Goal: Book appointment/travel/reservation

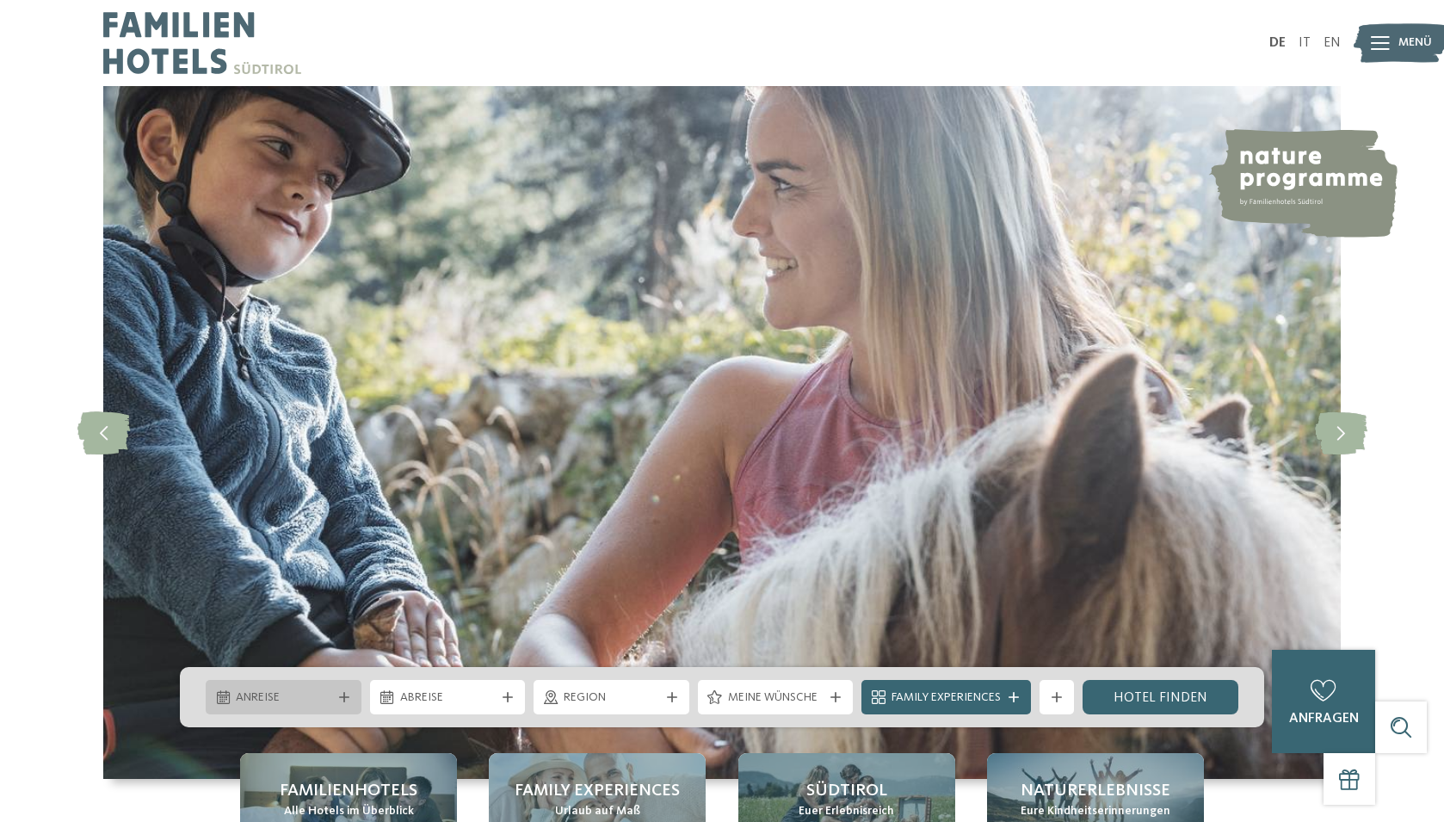
click at [336, 696] on div at bounding box center [344, 697] width 17 height 10
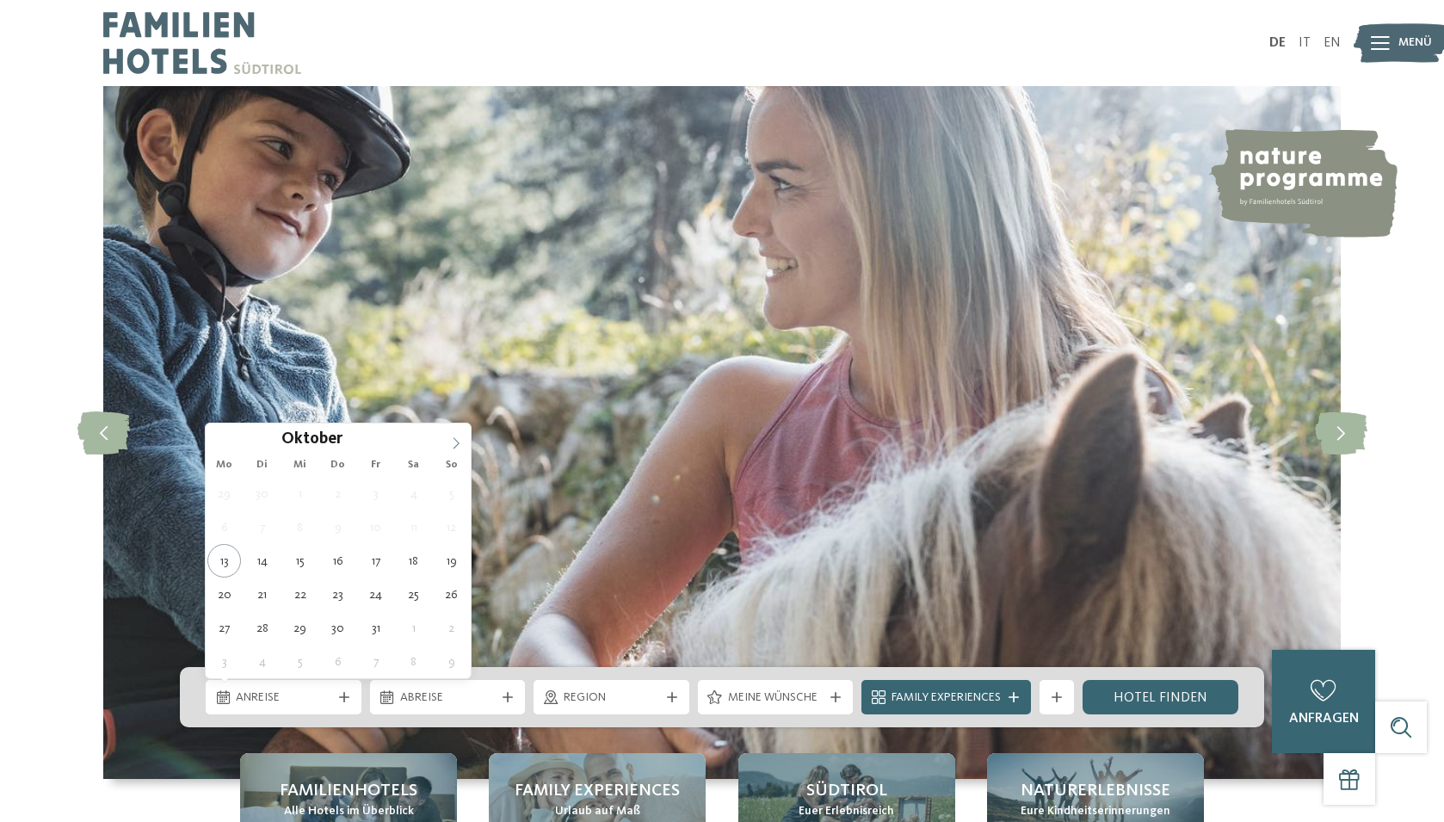
click at [453, 440] on icon at bounding box center [456, 443] width 12 height 12
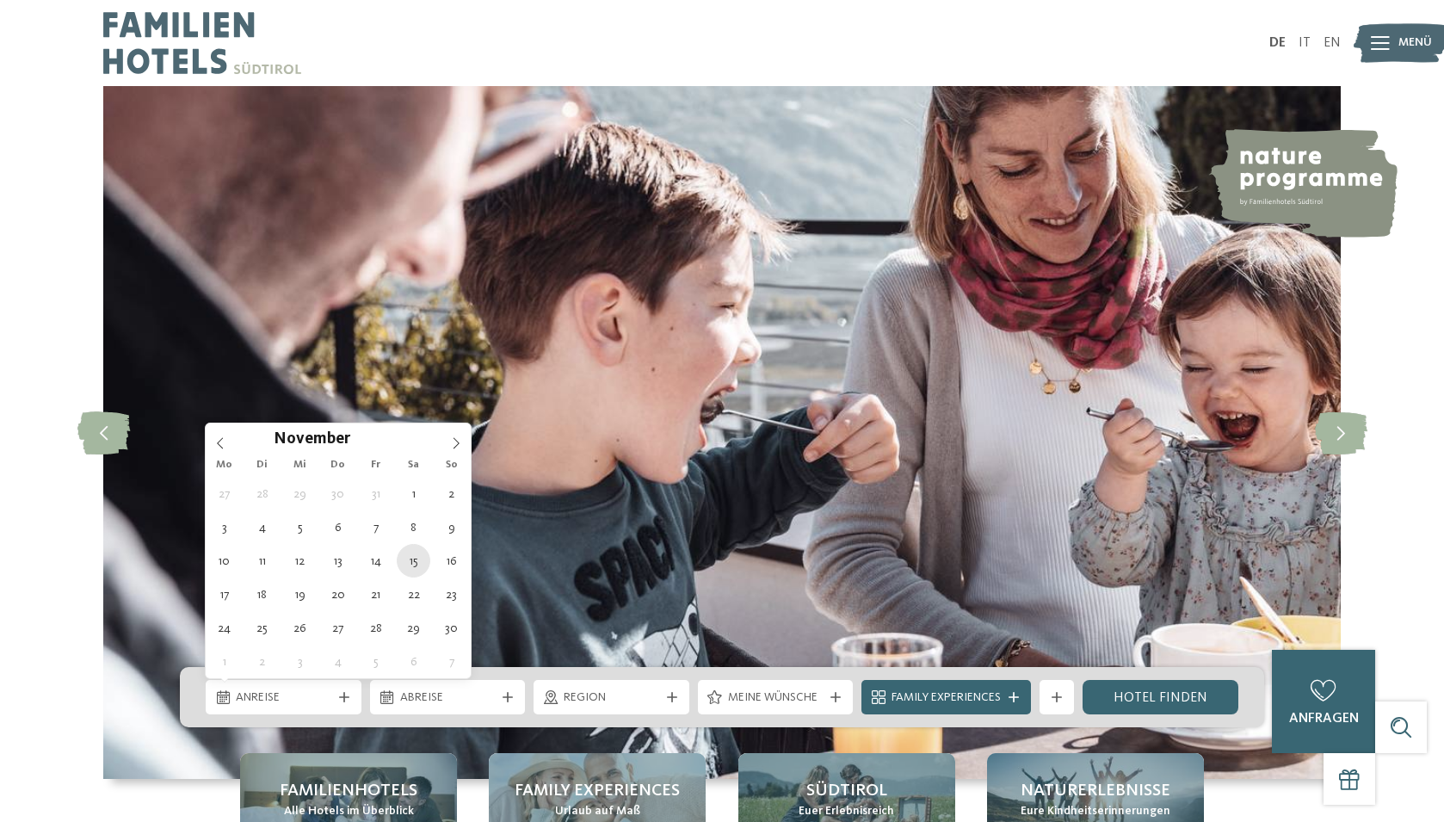
type div "[DATE]"
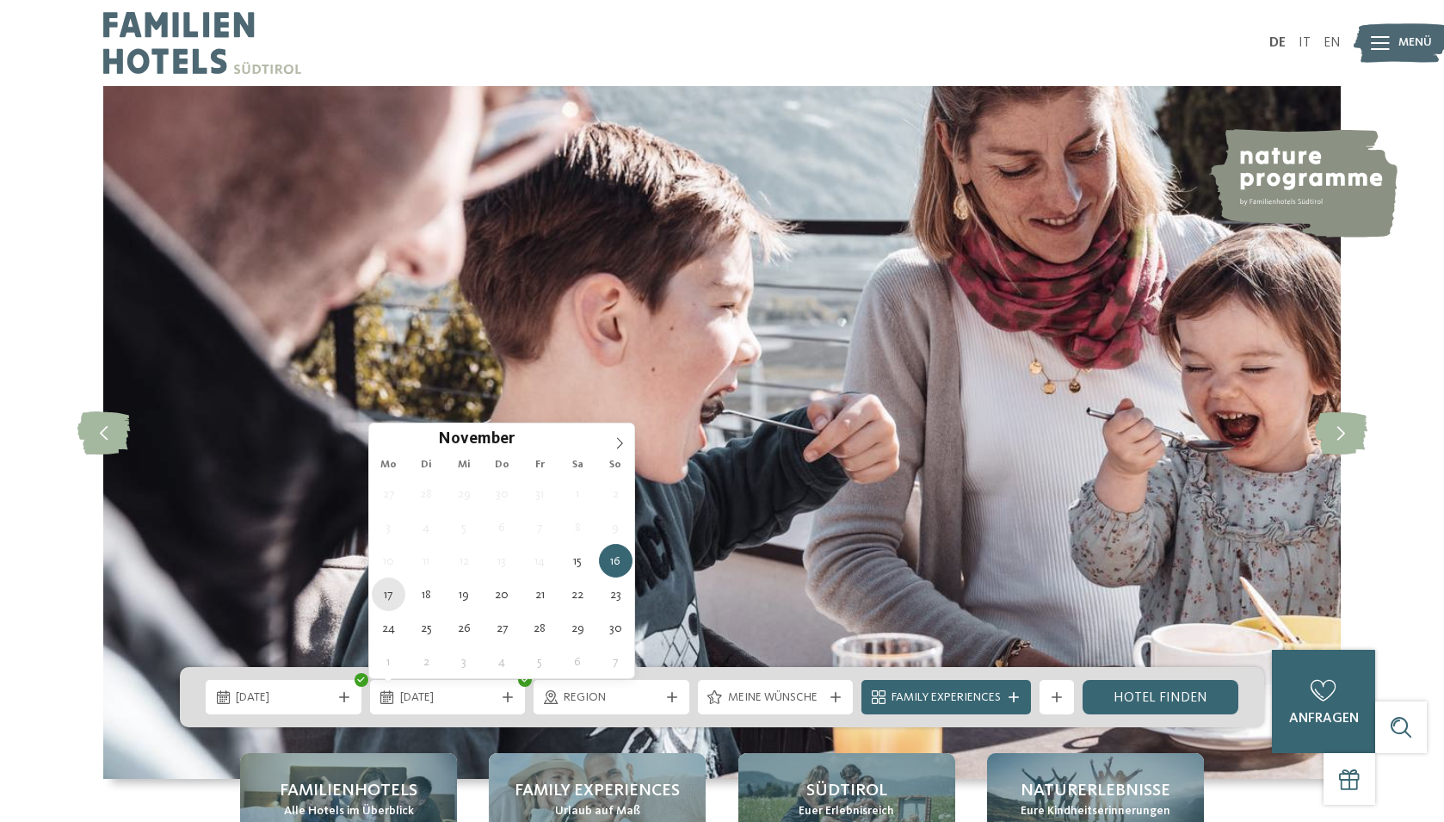
type div "[DATE]"
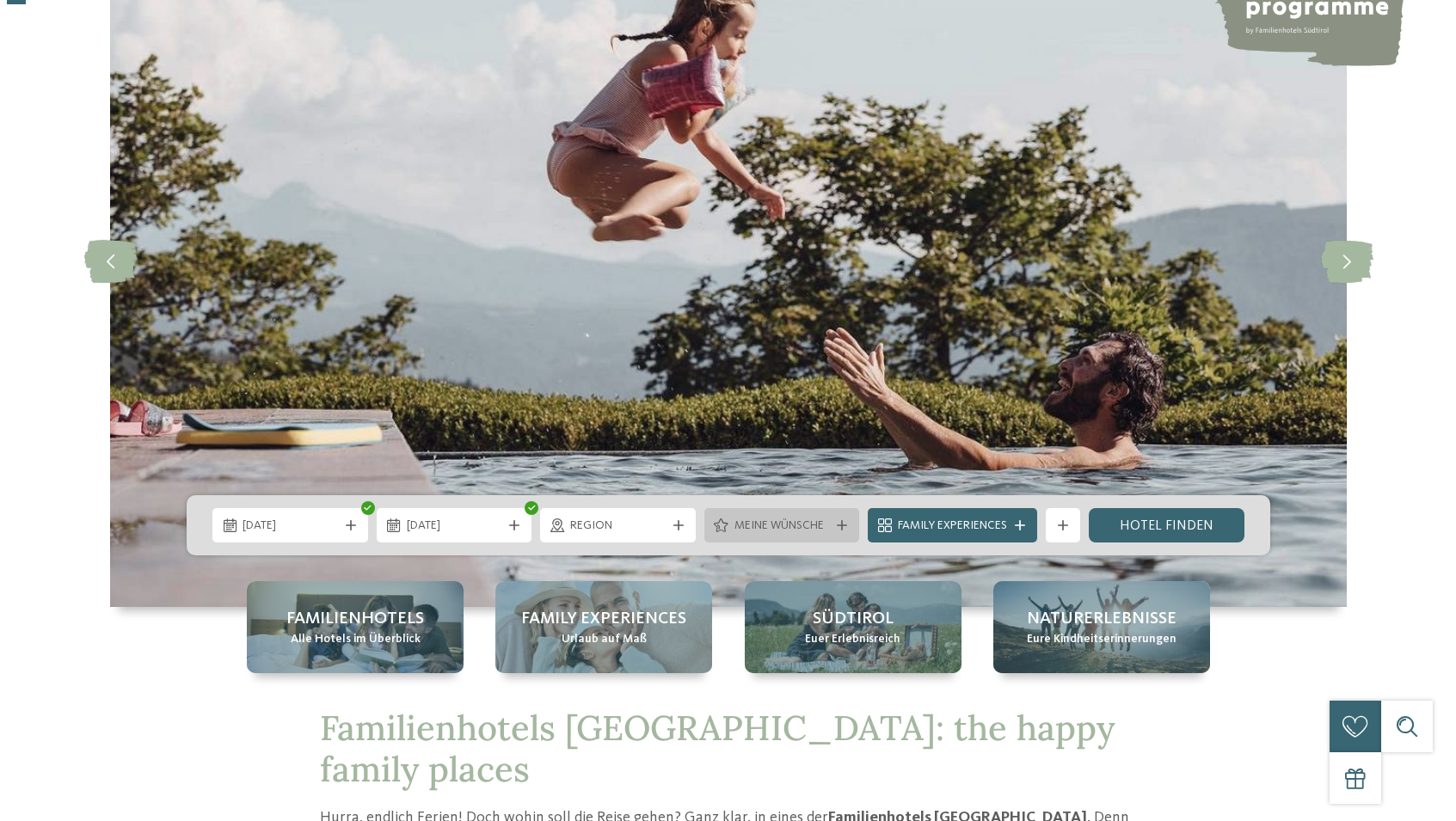
scroll to position [172, 0]
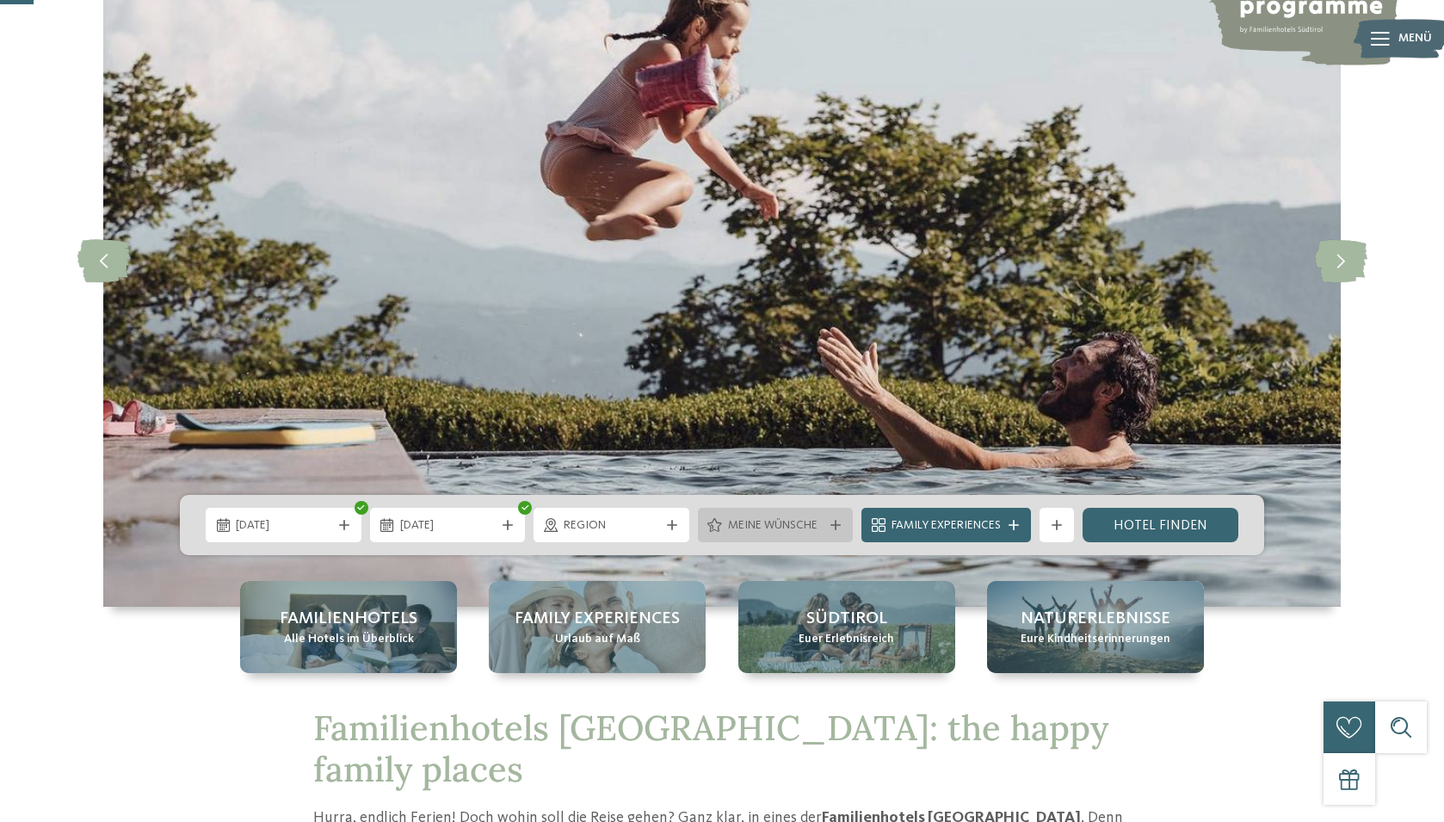
click at [782, 512] on div "Meine Wünsche" at bounding box center [776, 525] width 156 height 34
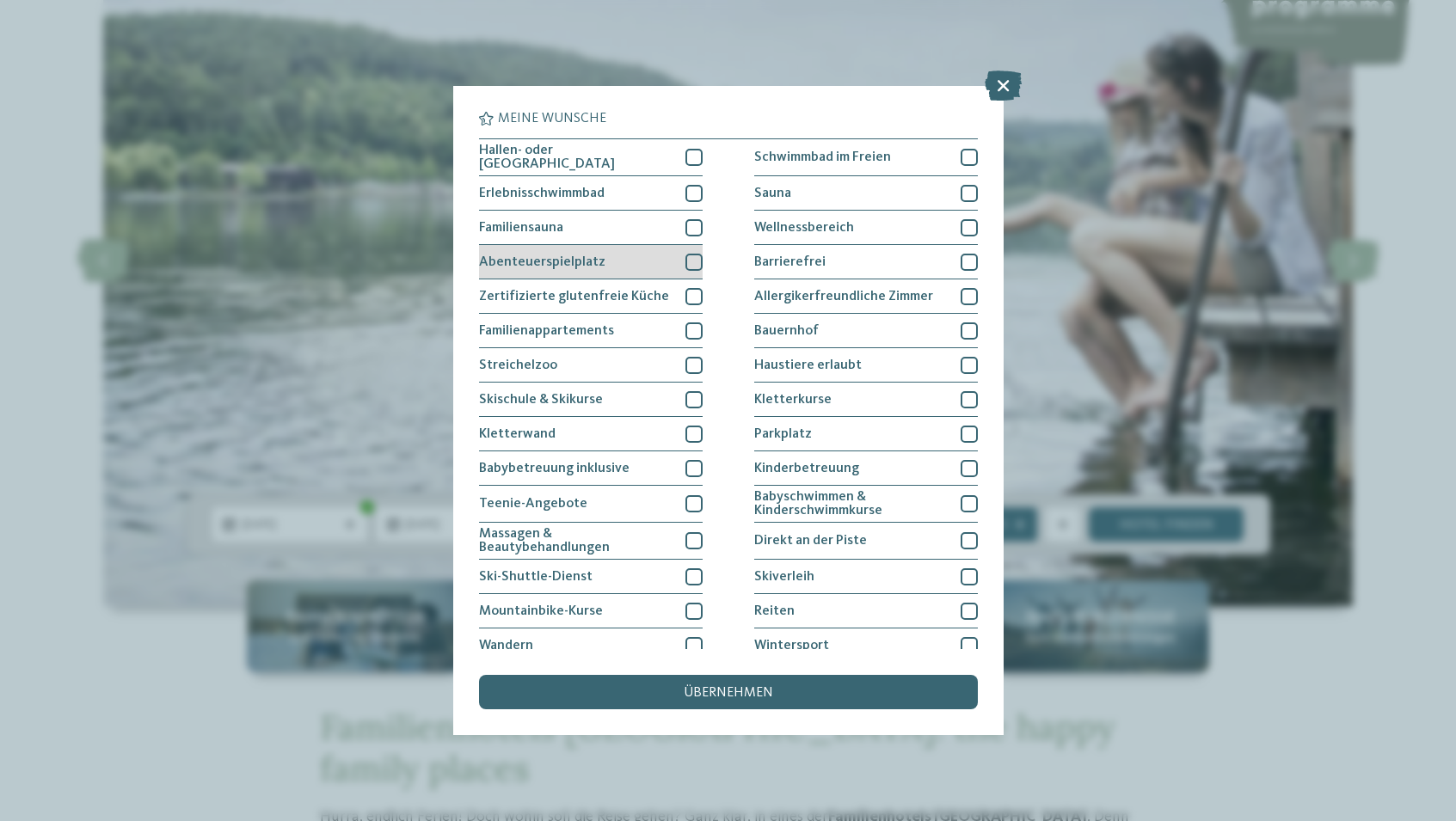
click at [647, 263] on div "Abenteuerspielplatz" at bounding box center [591, 262] width 224 height 34
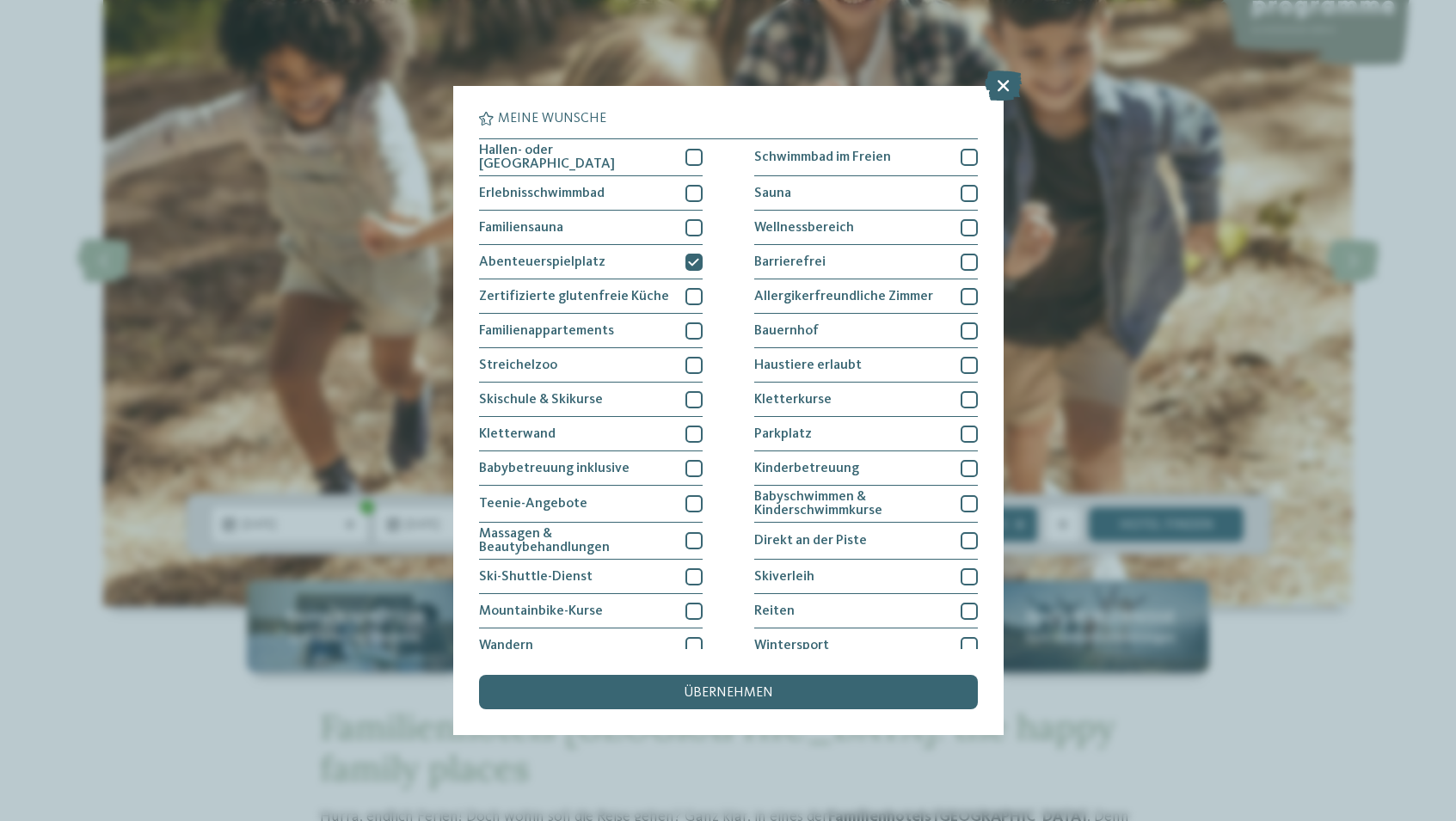
click at [747, 216] on div "Hallen- oder [GEOGRAPHIC_DATA] Schwimmbad im Freien Erlebnisschwimmbad" at bounding box center [728, 435] width 499 height 593
click at [754, 221] on span "Wellnessbereich" at bounding box center [804, 228] width 100 height 14
click at [787, 431] on span "Parkplatz" at bounding box center [783, 434] width 58 height 14
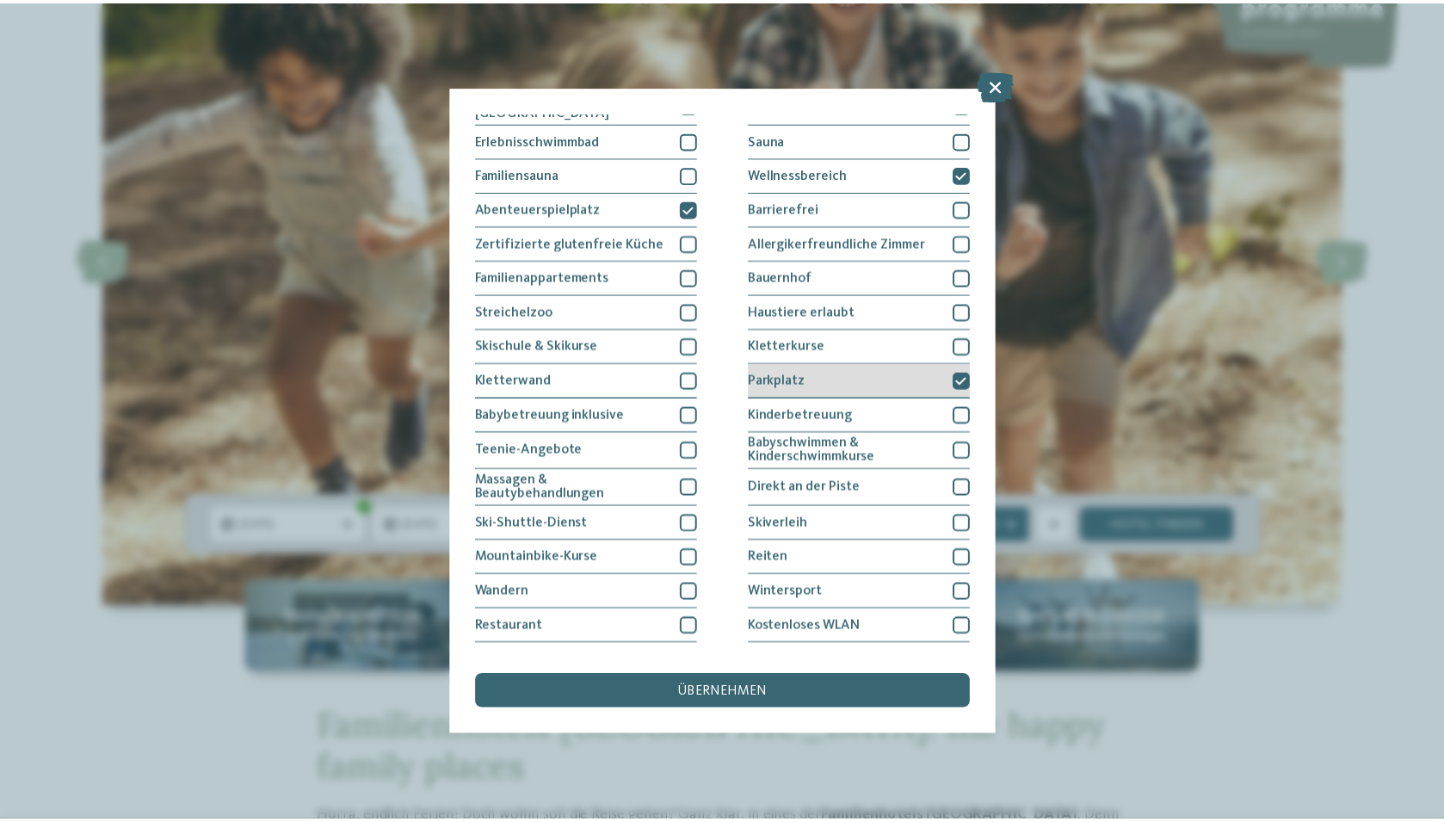
scroll to position [80, 0]
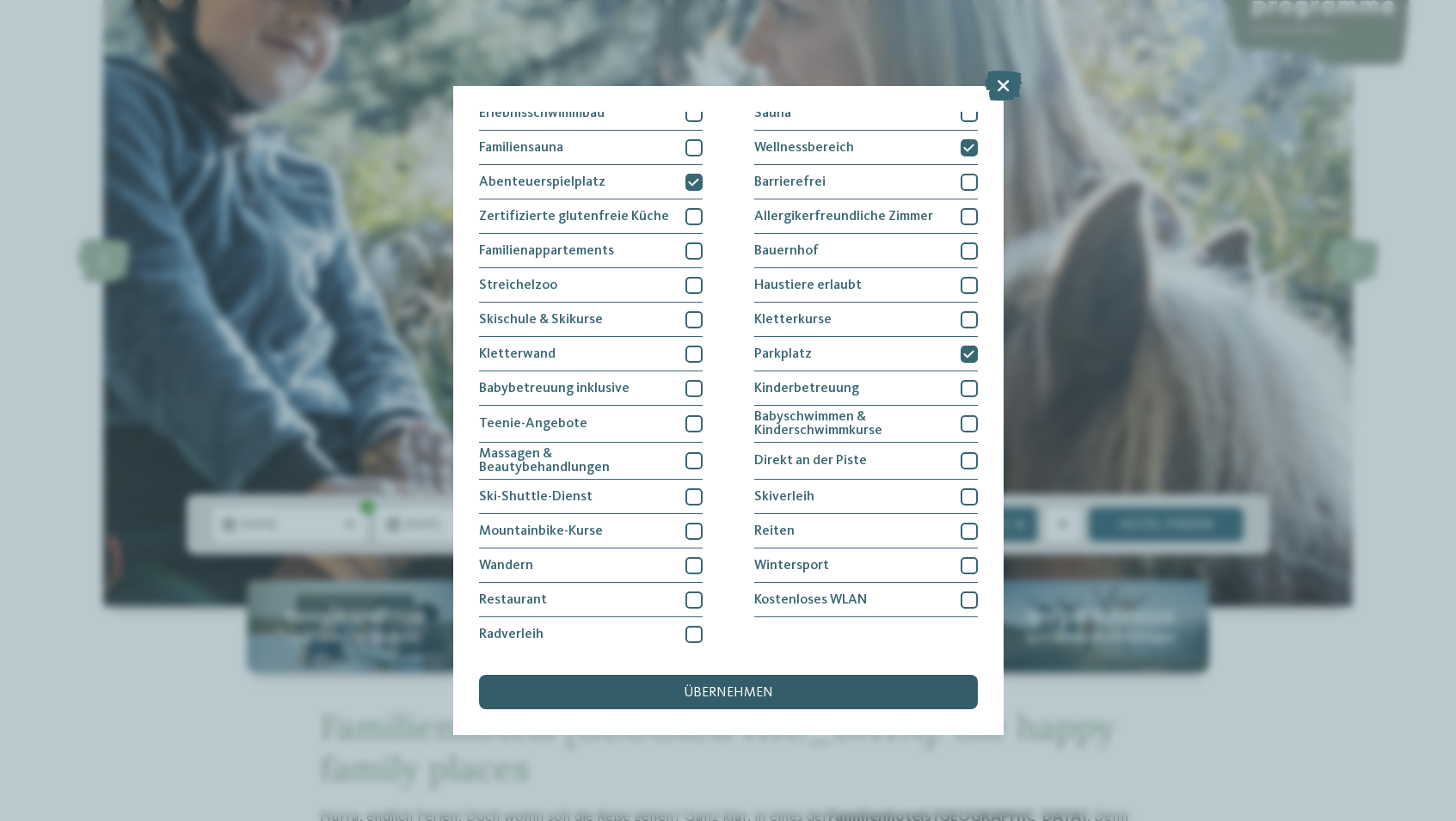
click at [627, 680] on div "übernehmen" at bounding box center [728, 691] width 499 height 34
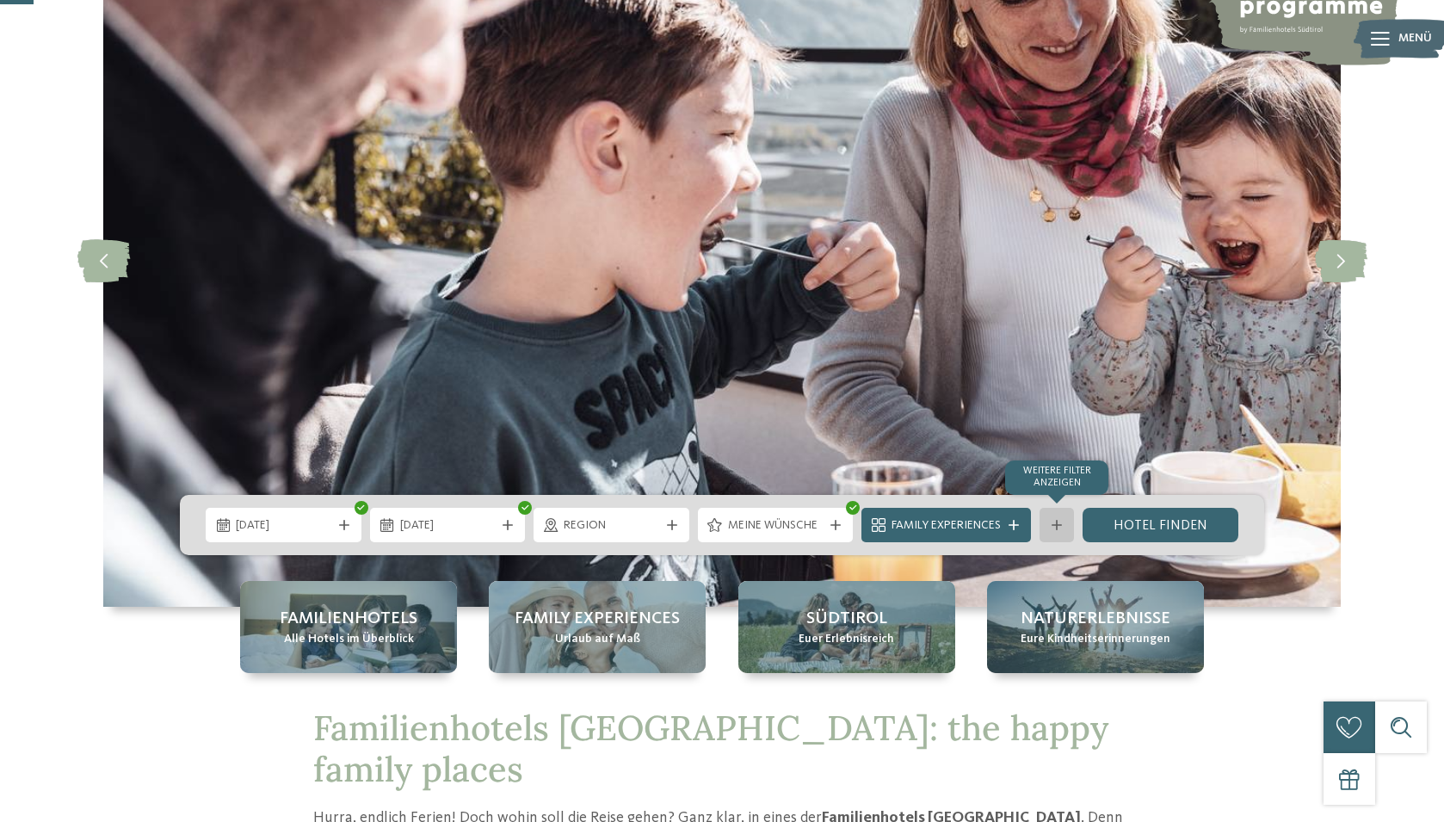
click at [1049, 520] on div at bounding box center [1056, 525] width 17 height 10
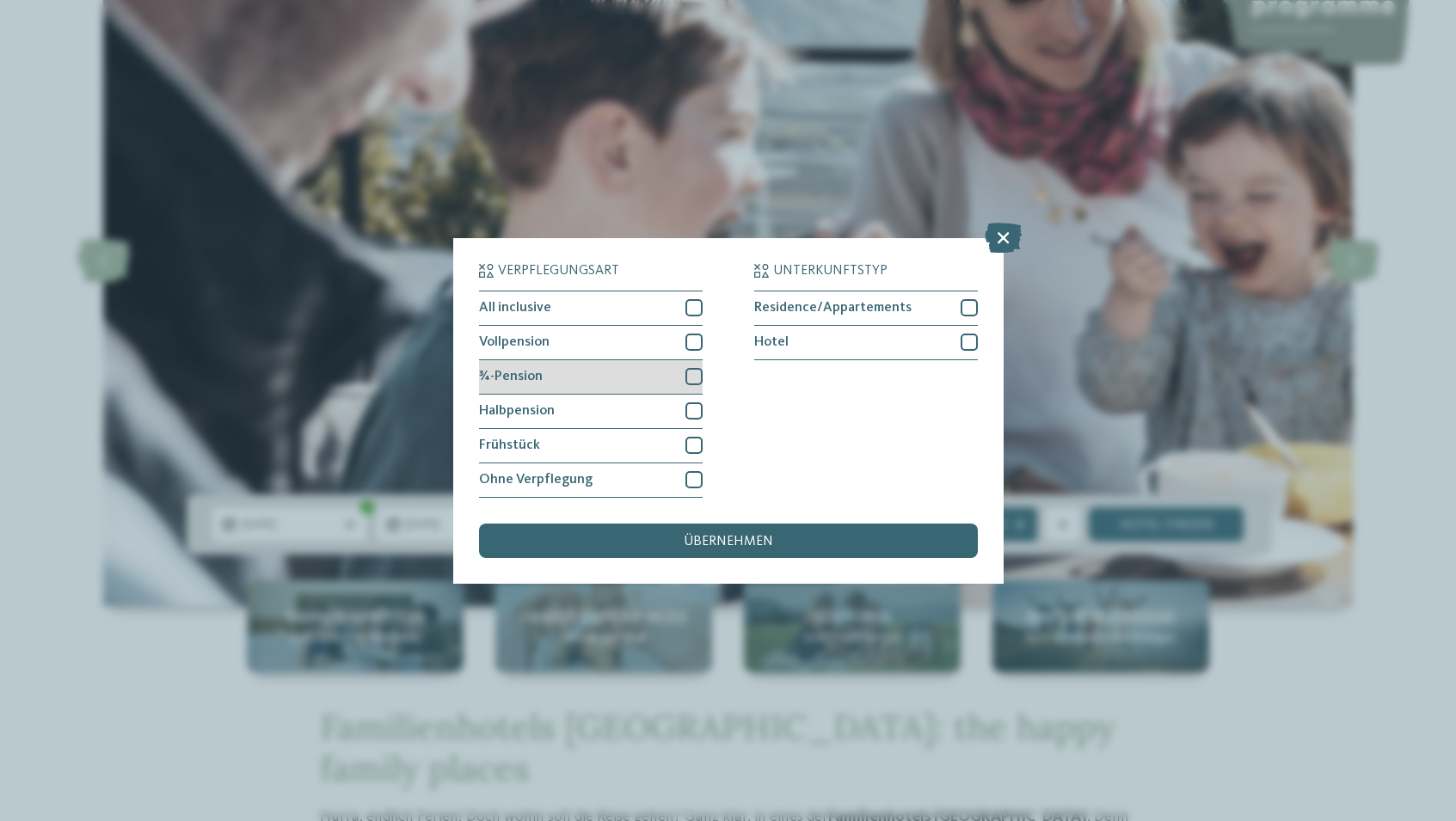
click at [679, 384] on div "¾-Pension" at bounding box center [591, 378] width 224 height 34
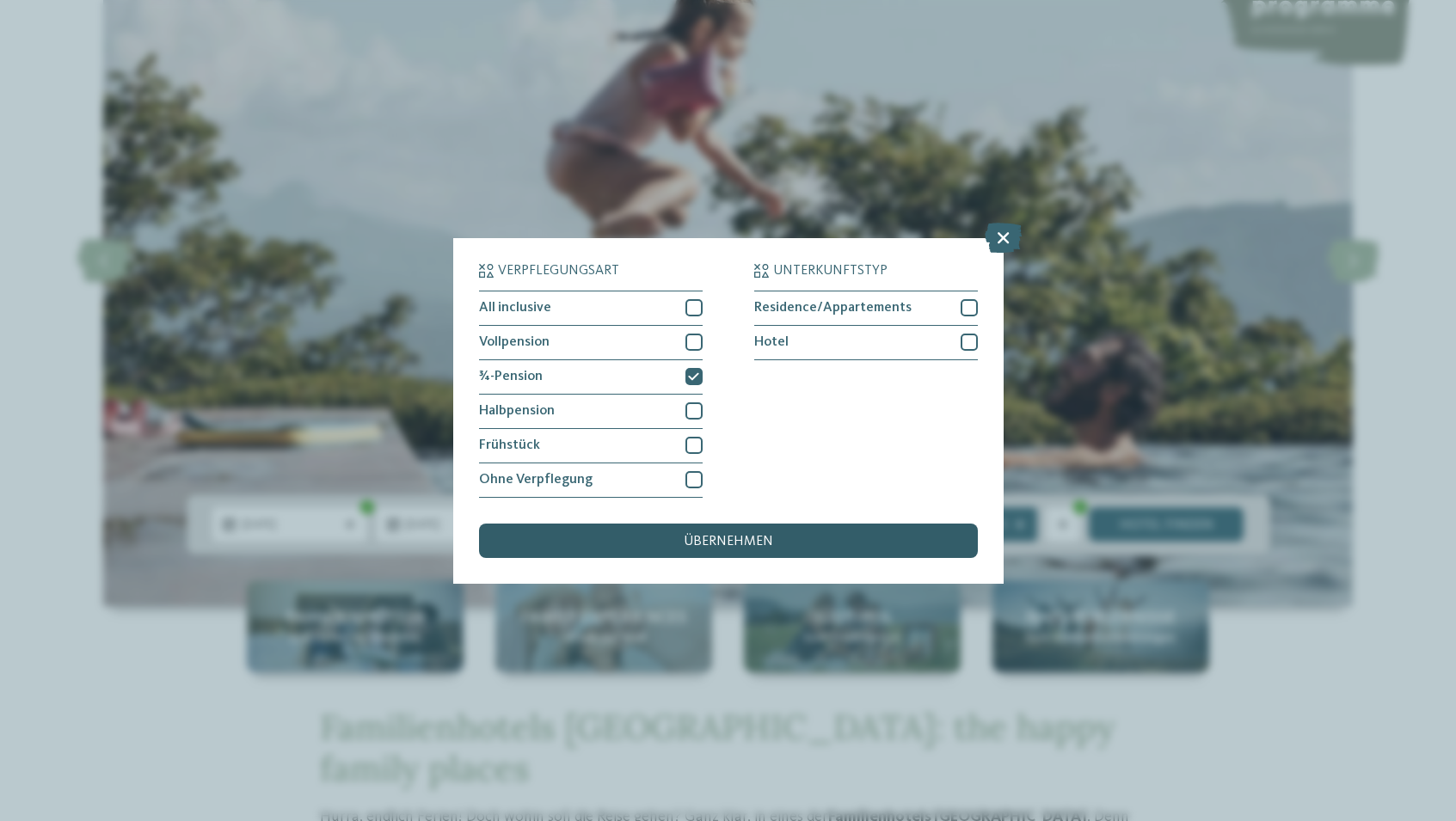
click at [668, 529] on div "übernehmen" at bounding box center [728, 540] width 499 height 34
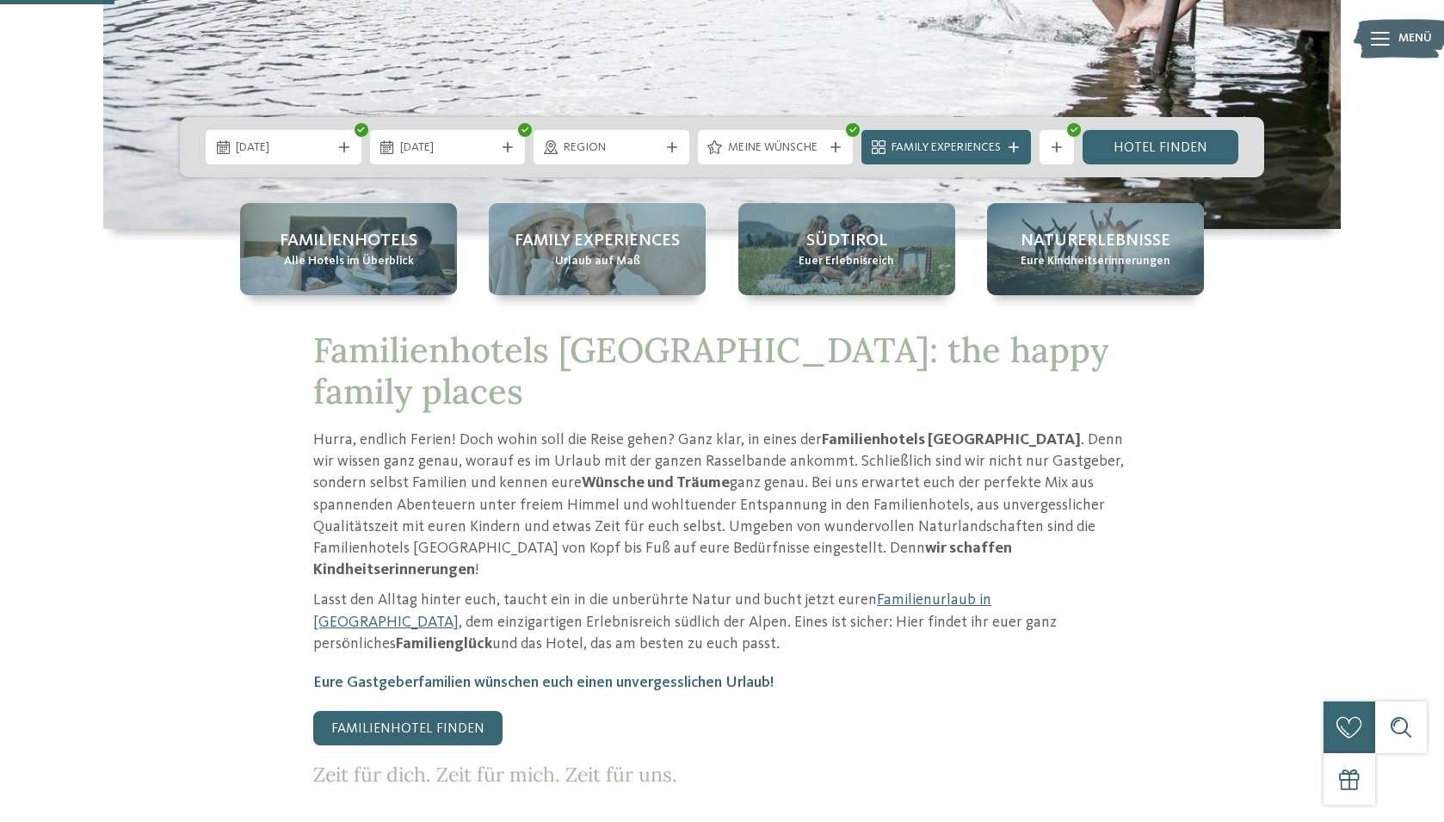
scroll to position [516, 0]
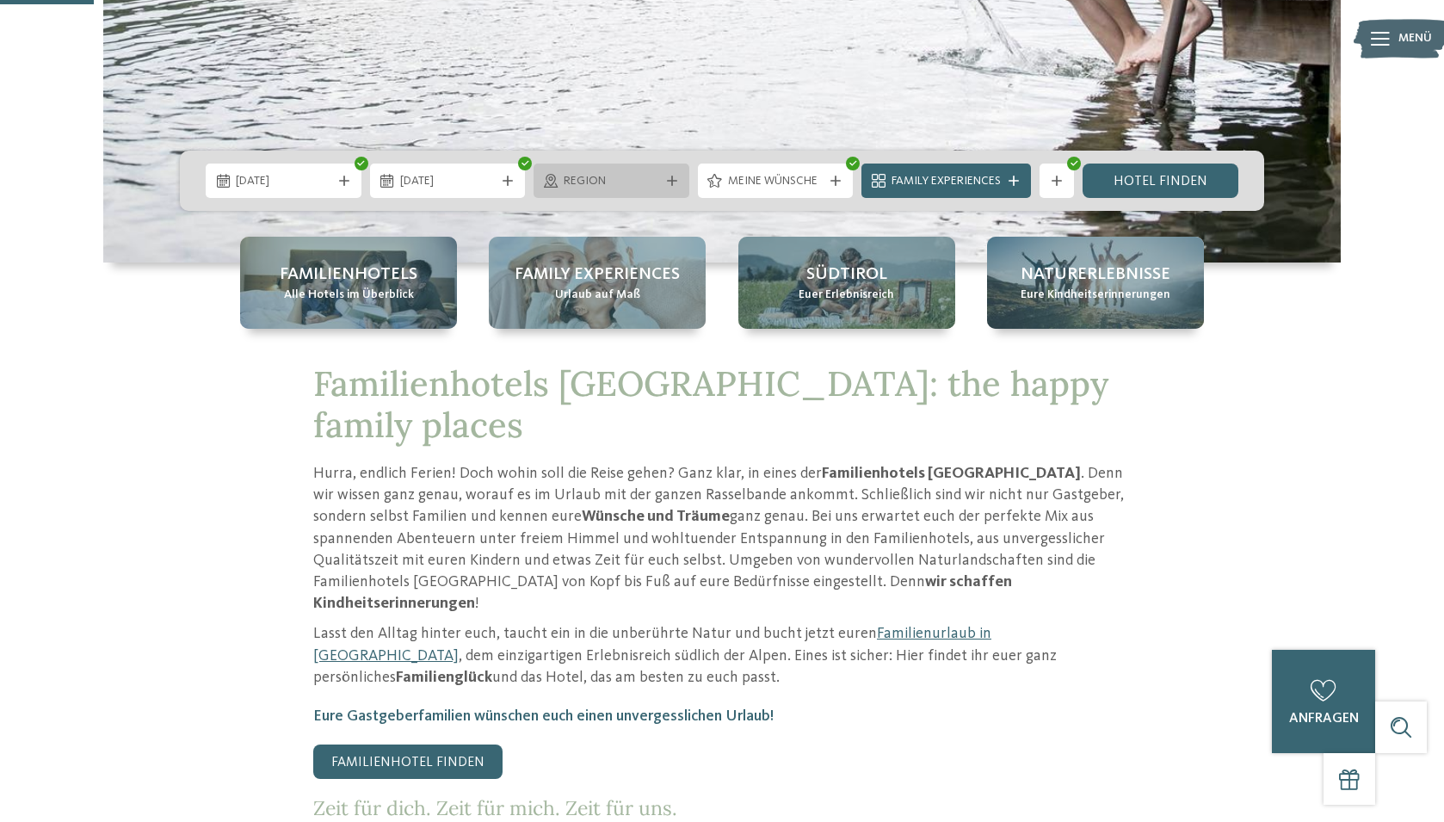
click at [675, 177] on icon at bounding box center [672, 181] width 10 height 10
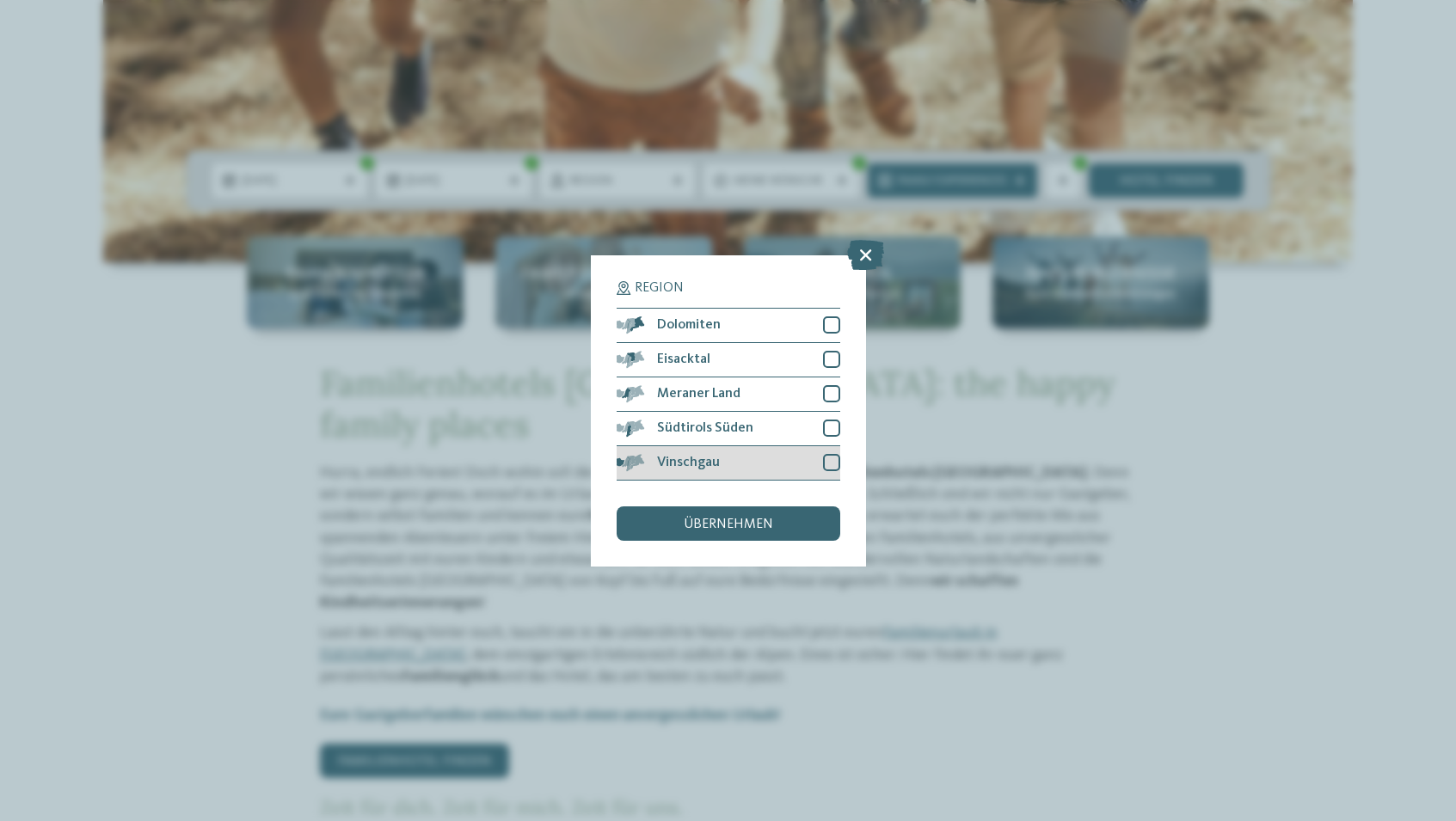
click at [829, 459] on div at bounding box center [830, 461] width 17 height 17
click at [779, 522] on div "übernehmen" at bounding box center [728, 523] width 224 height 34
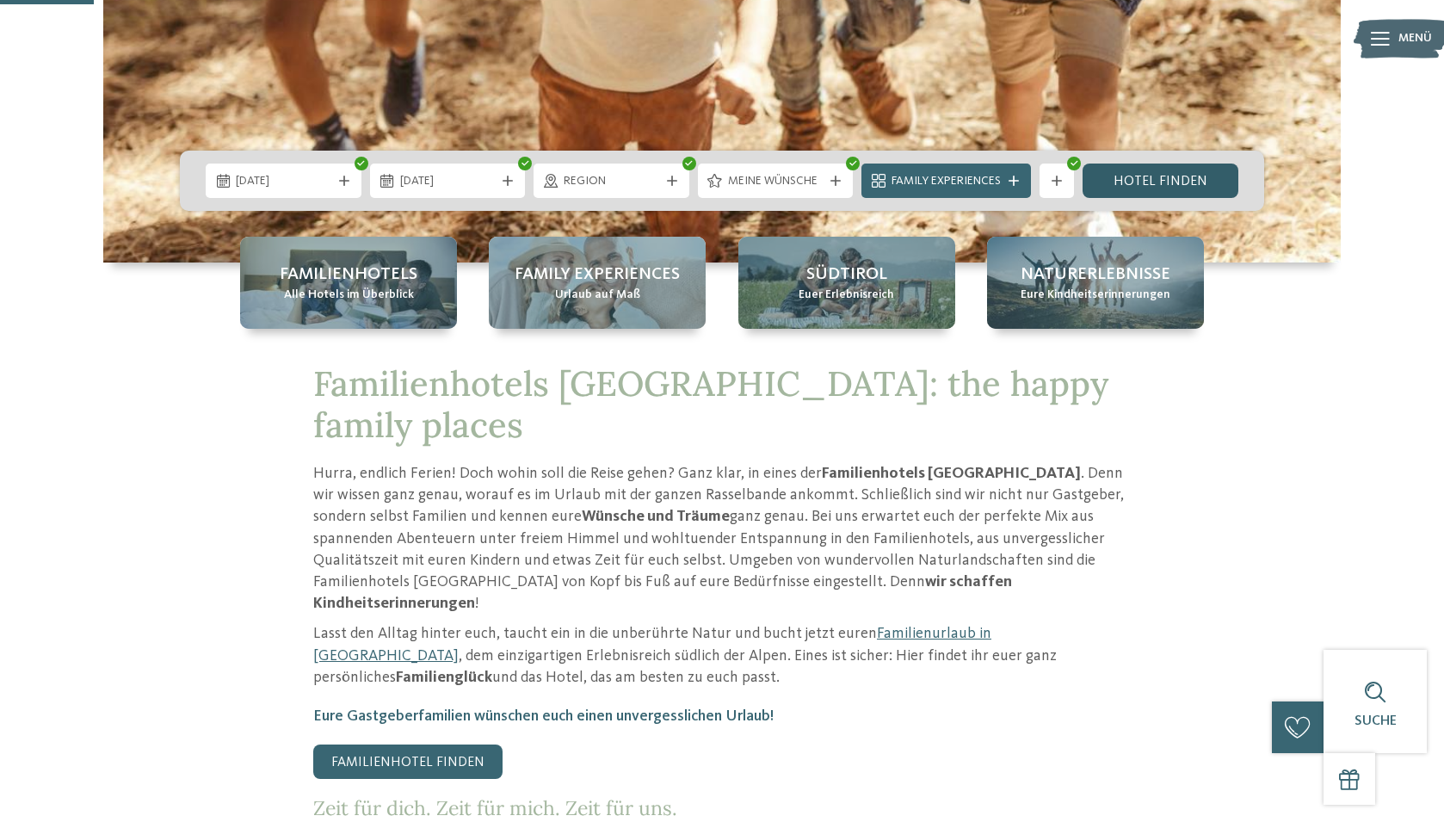
click at [1122, 174] on link "Hotel finden" at bounding box center [1160, 180] width 156 height 34
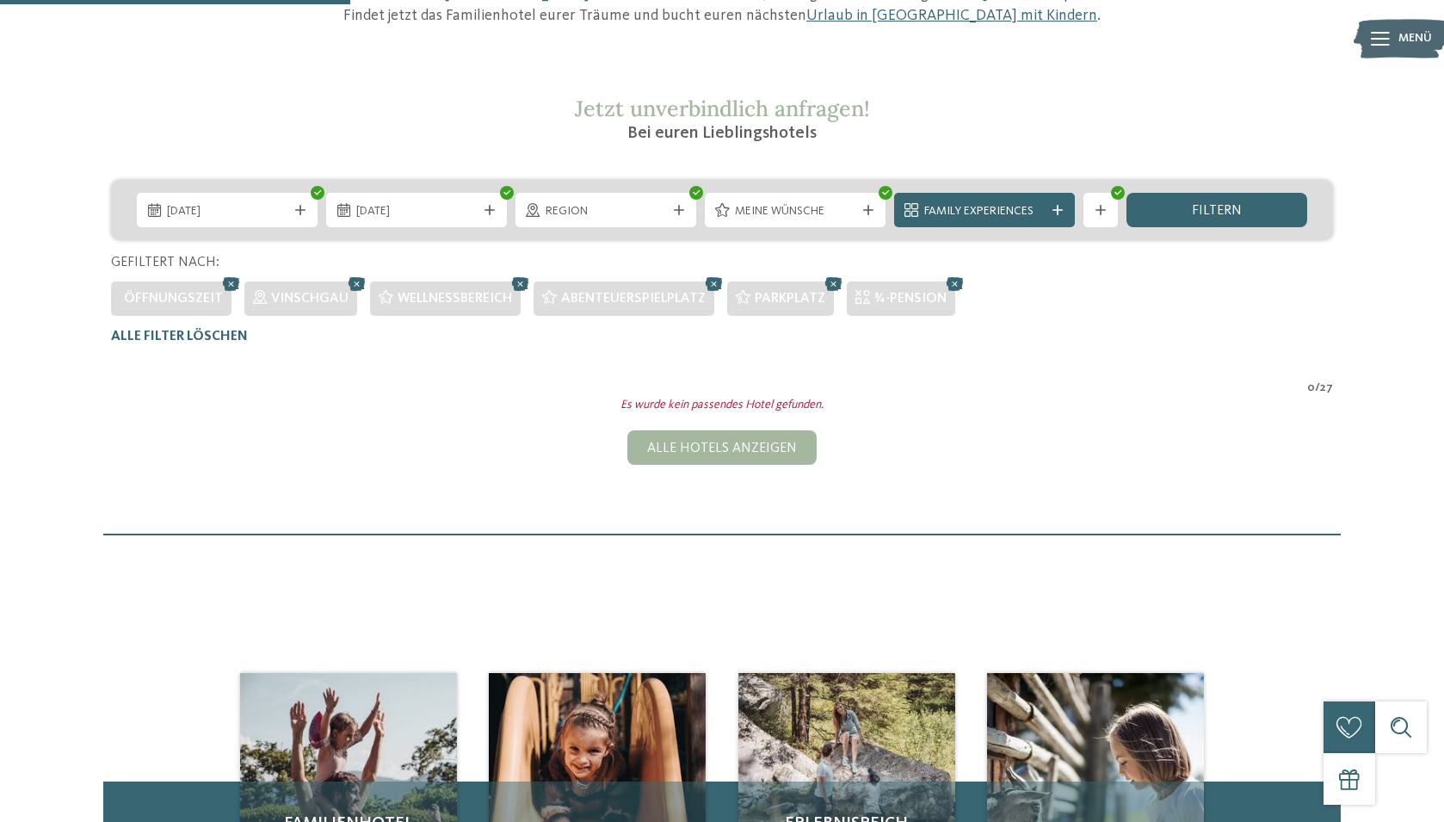
scroll to position [220, 0]
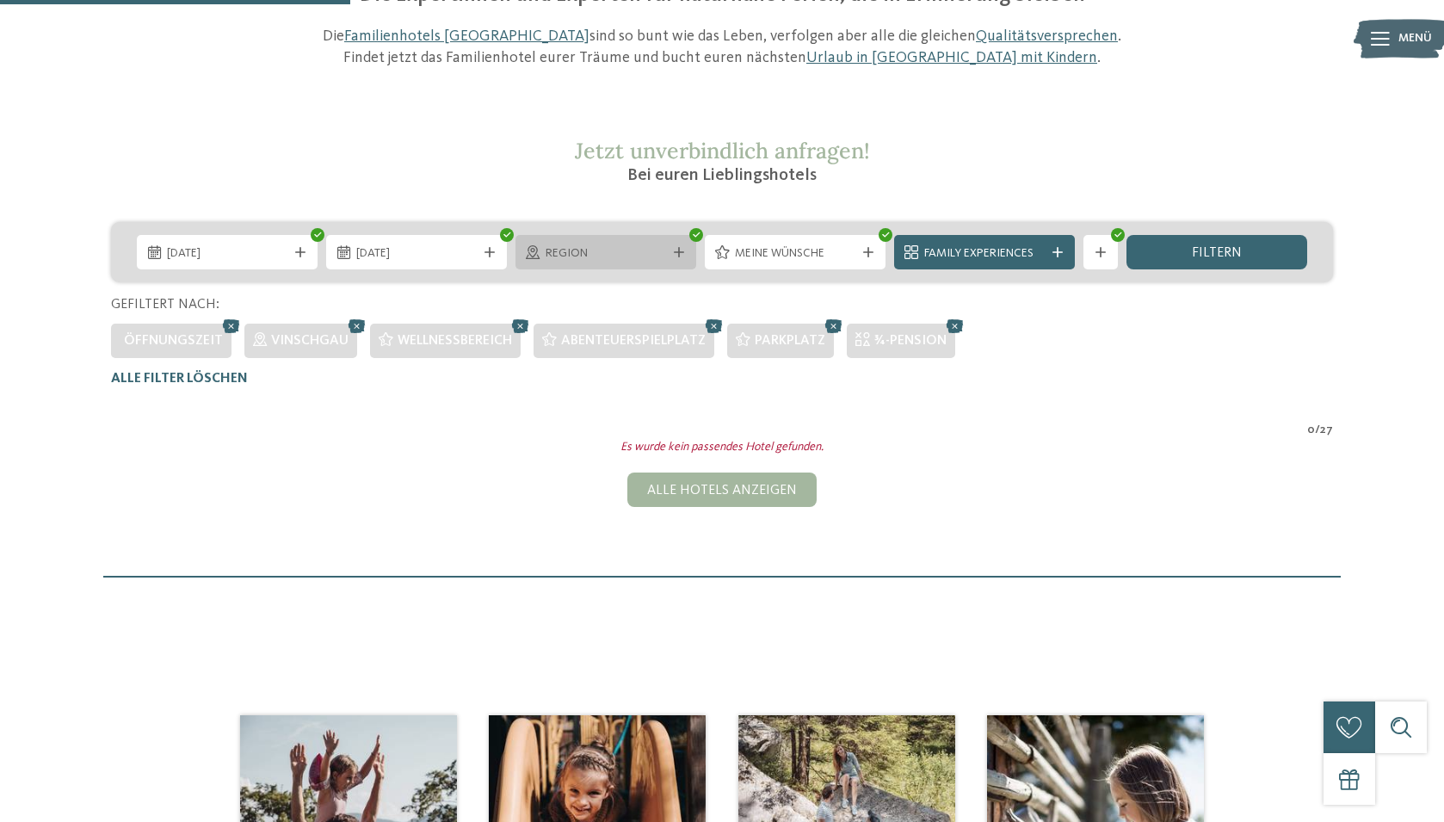
click at [661, 254] on span "Region" at bounding box center [606, 253] width 120 height 17
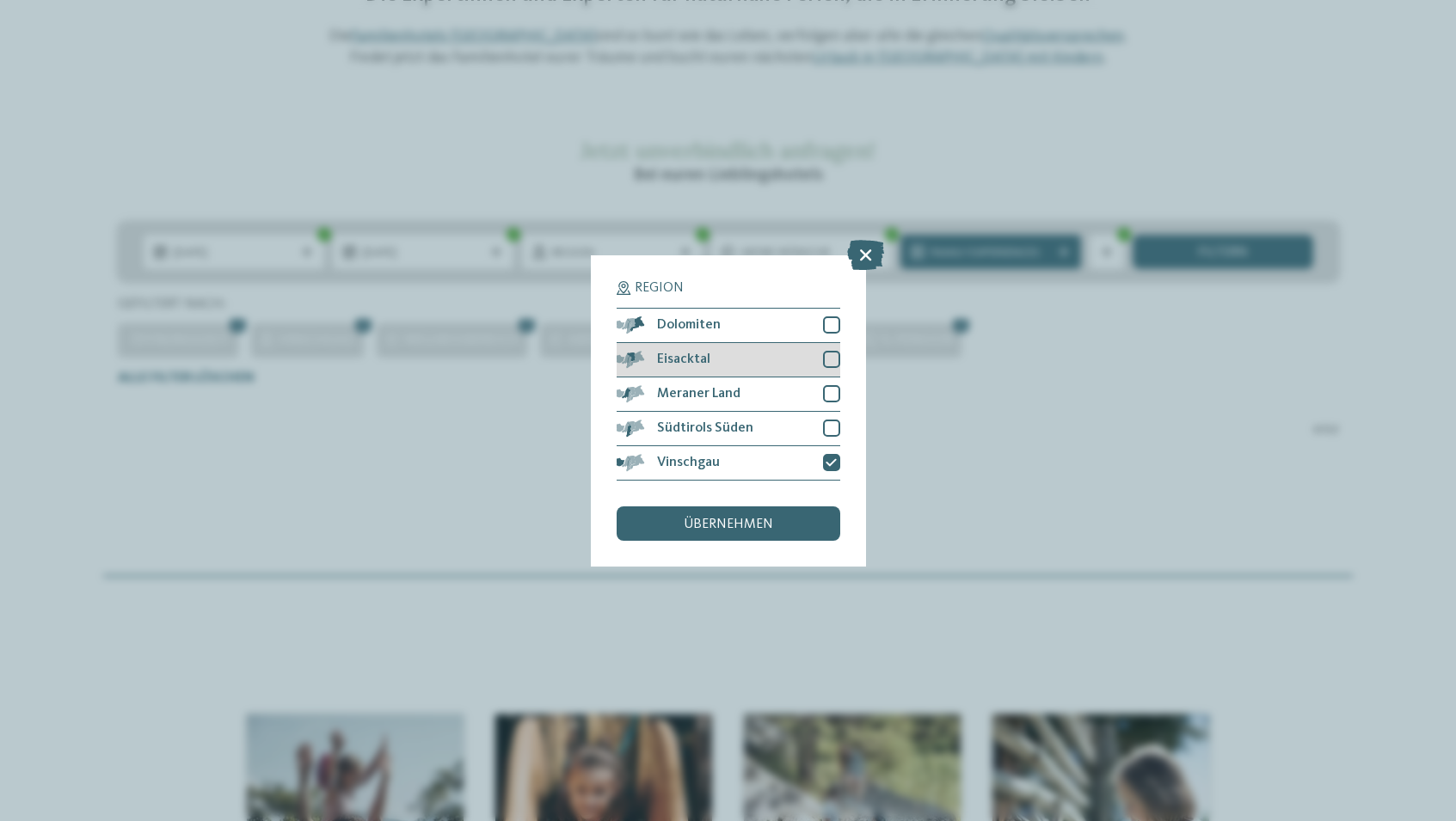
click at [687, 354] on span "Eisacktal" at bounding box center [683, 360] width 53 height 14
click at [792, 326] on div "Dolomiten" at bounding box center [728, 326] width 224 height 34
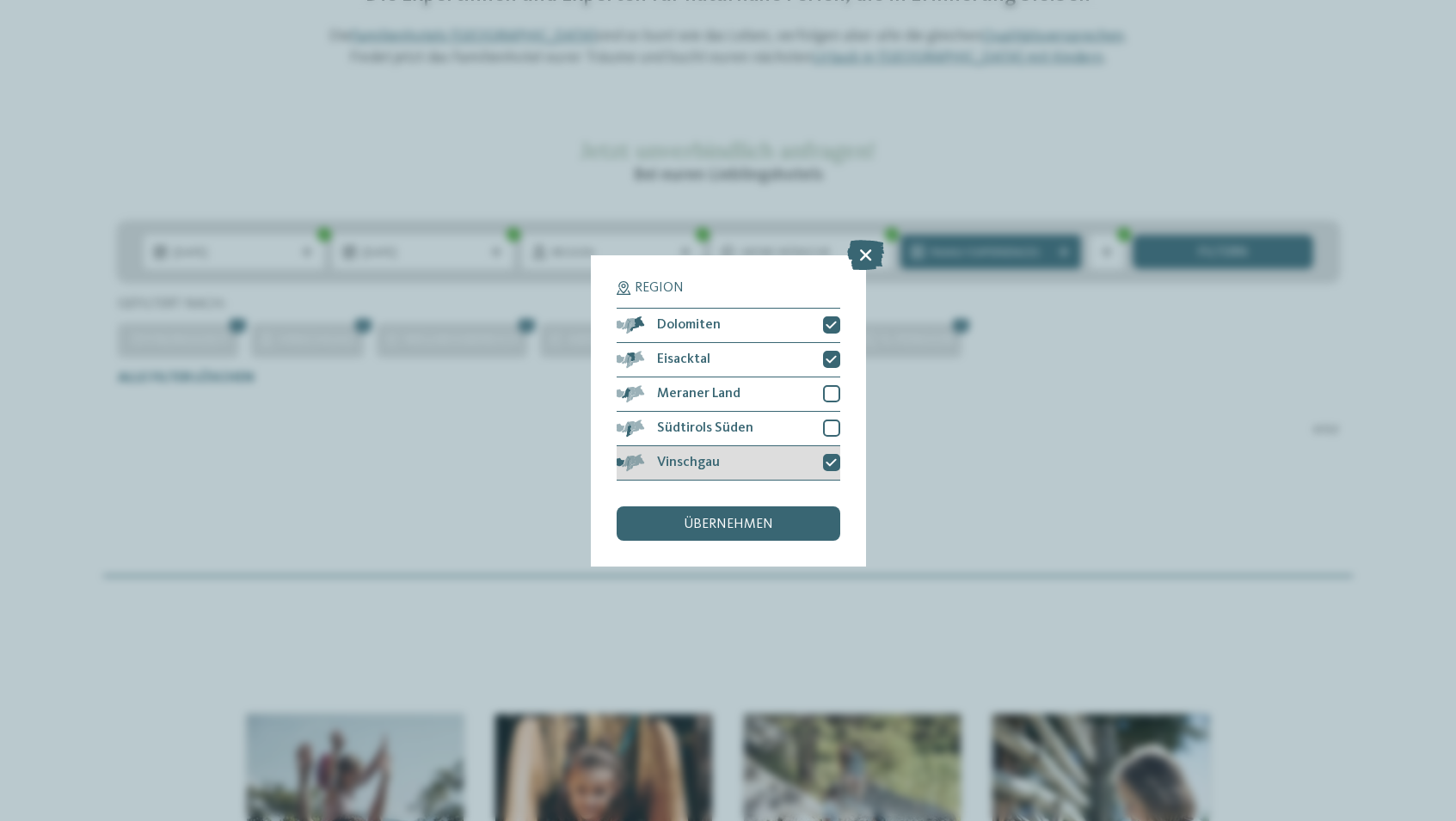
click at [736, 467] on div "Vinschgau" at bounding box center [728, 463] width 224 height 34
click at [736, 500] on div "Region Dolomiten Eisacktal" at bounding box center [728, 410] width 224 height 260
click at [736, 523] on span "übernehmen" at bounding box center [728, 524] width 89 height 14
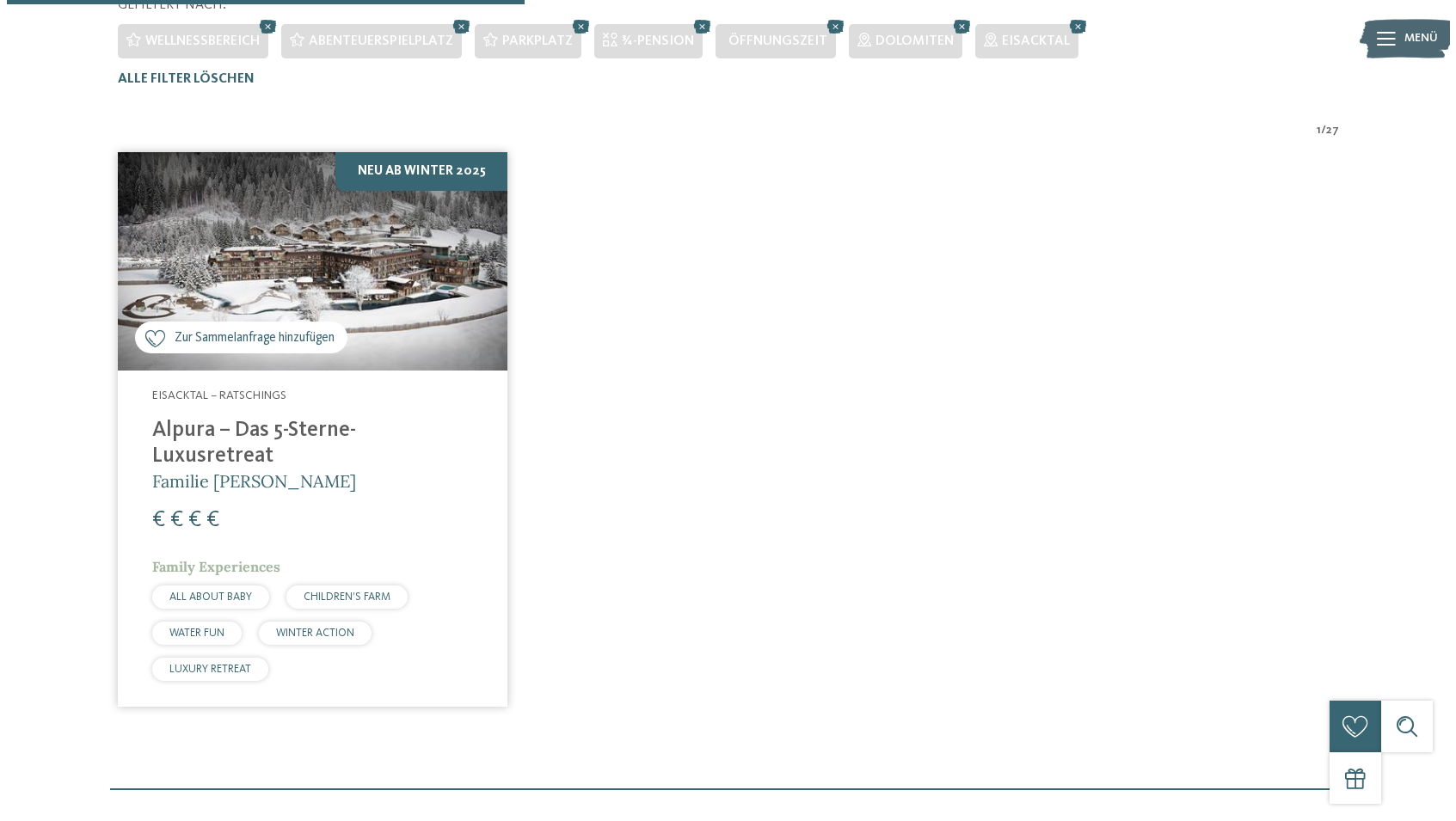
scroll to position [563, 0]
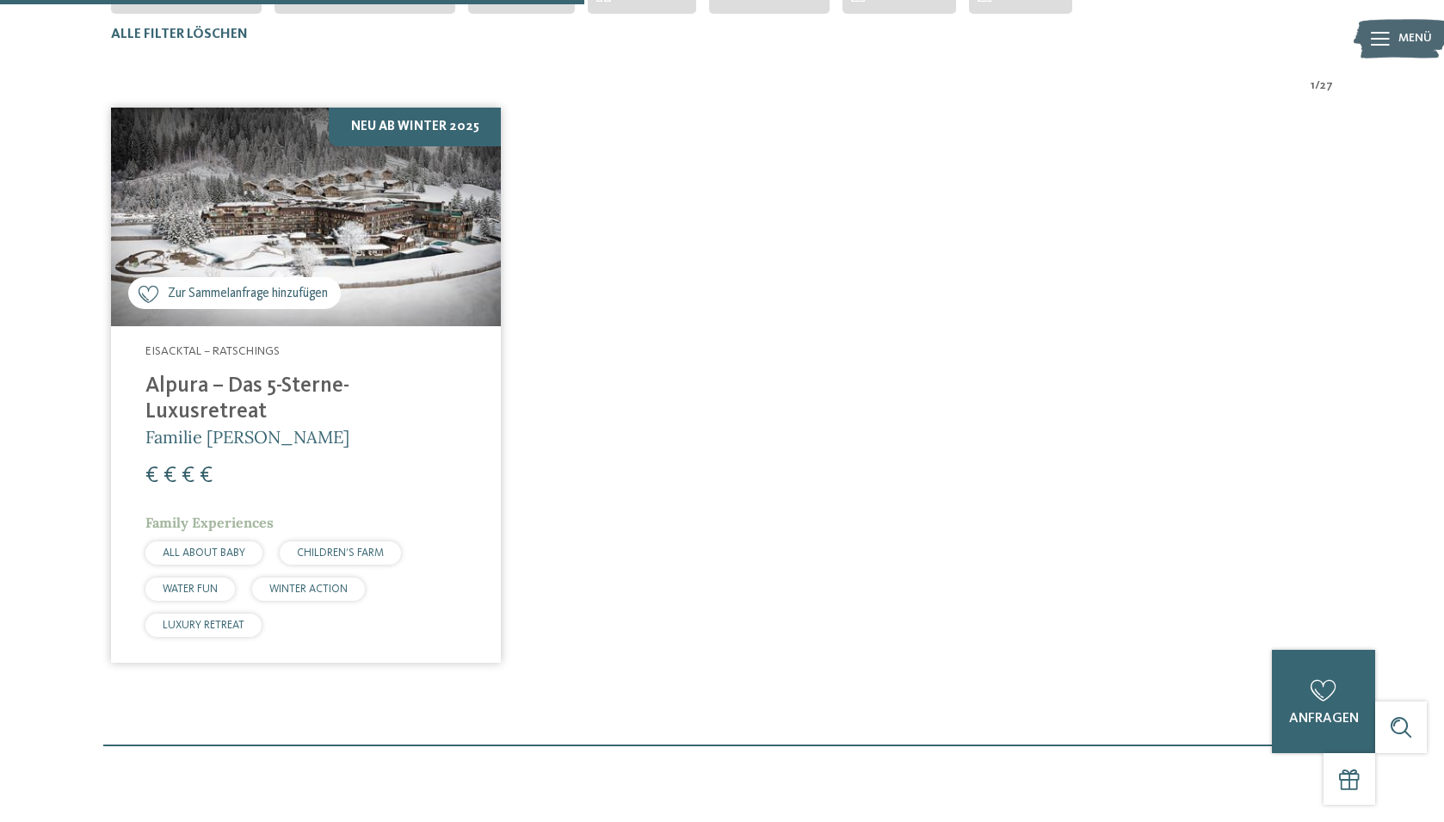
click at [337, 425] on h5 "Familie [PERSON_NAME]" at bounding box center [305, 437] width 321 height 24
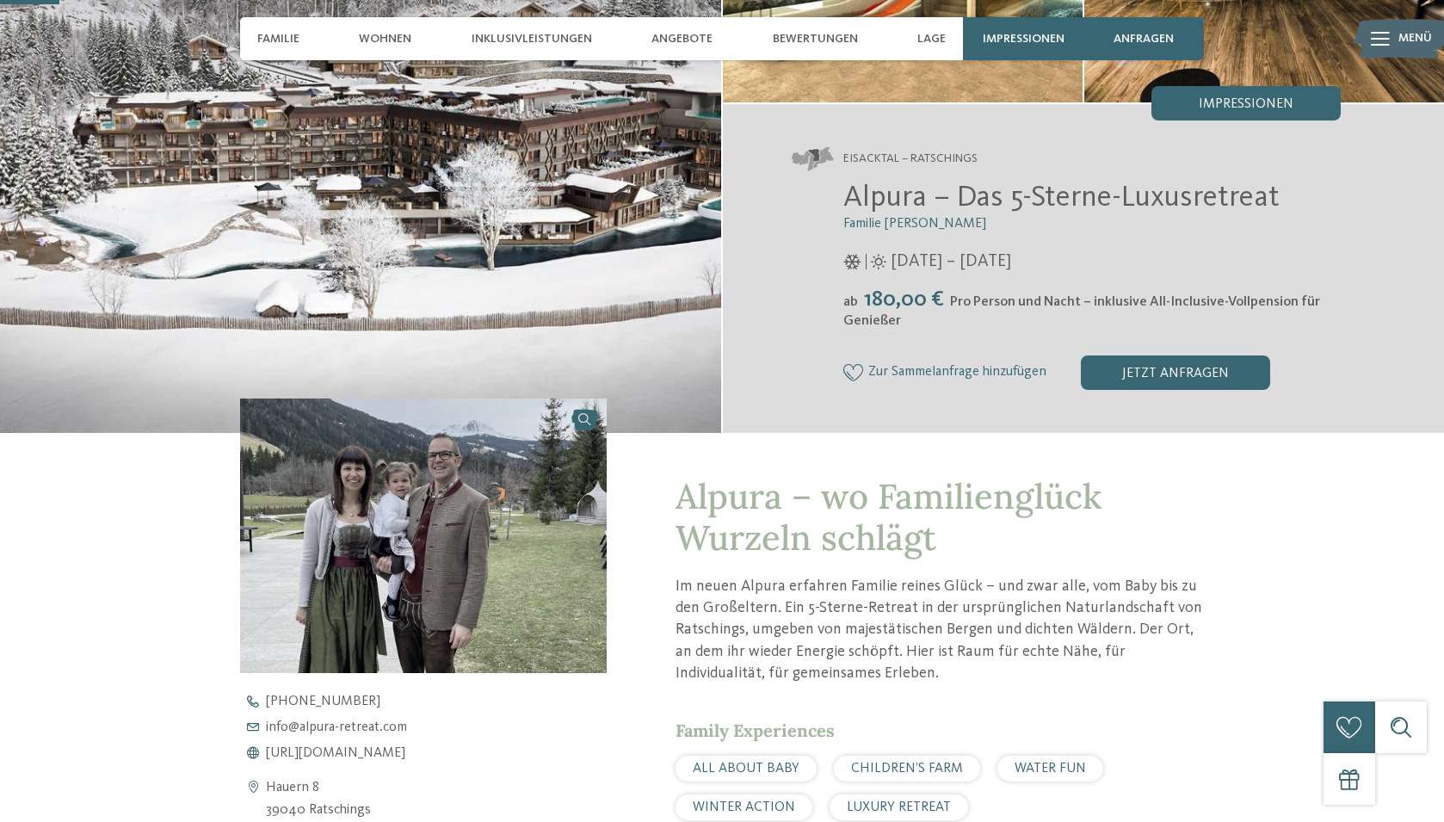
scroll to position [258, 0]
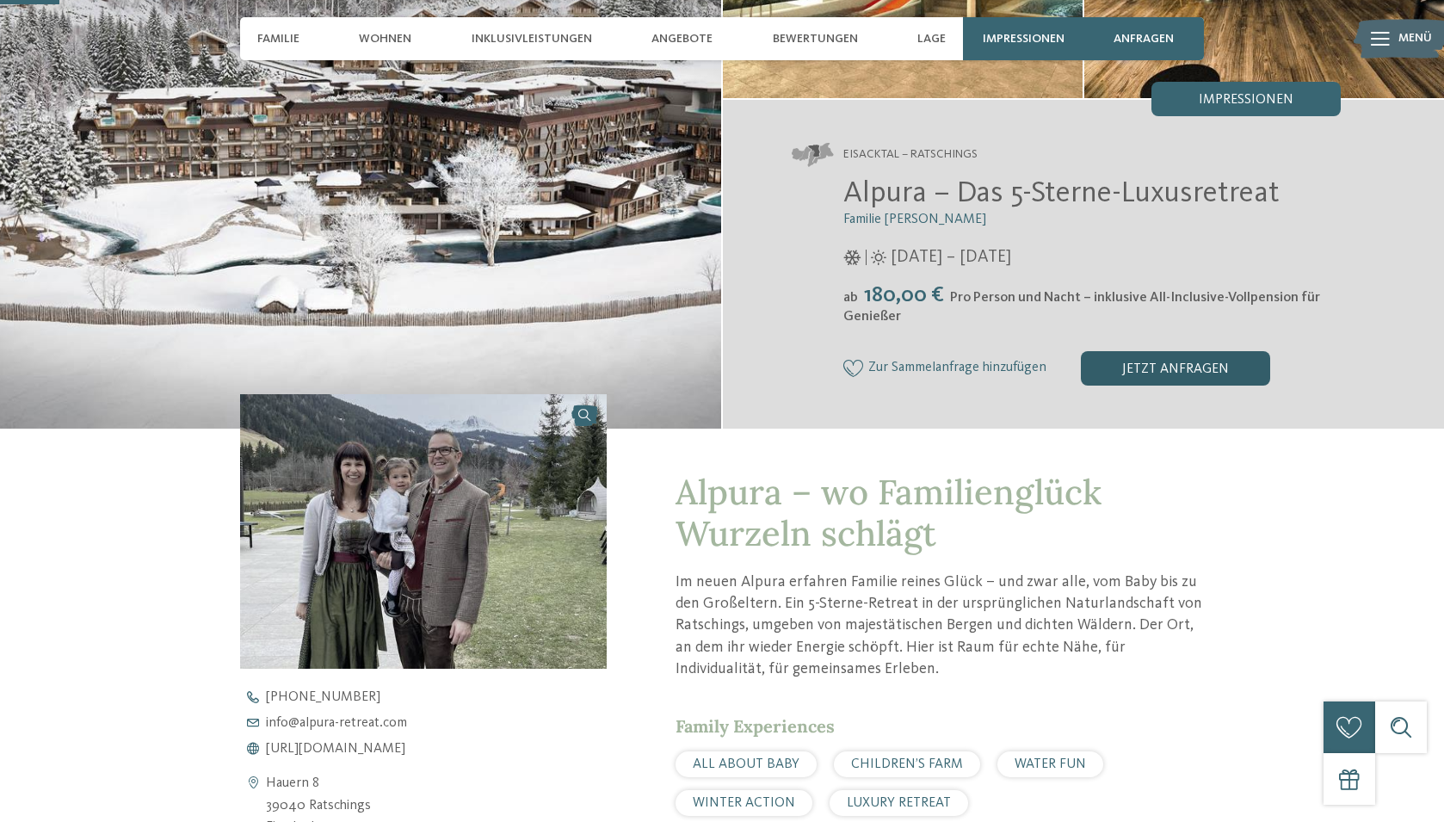
click at [1186, 367] on div "jetzt anfragen" at bounding box center [1175, 368] width 189 height 34
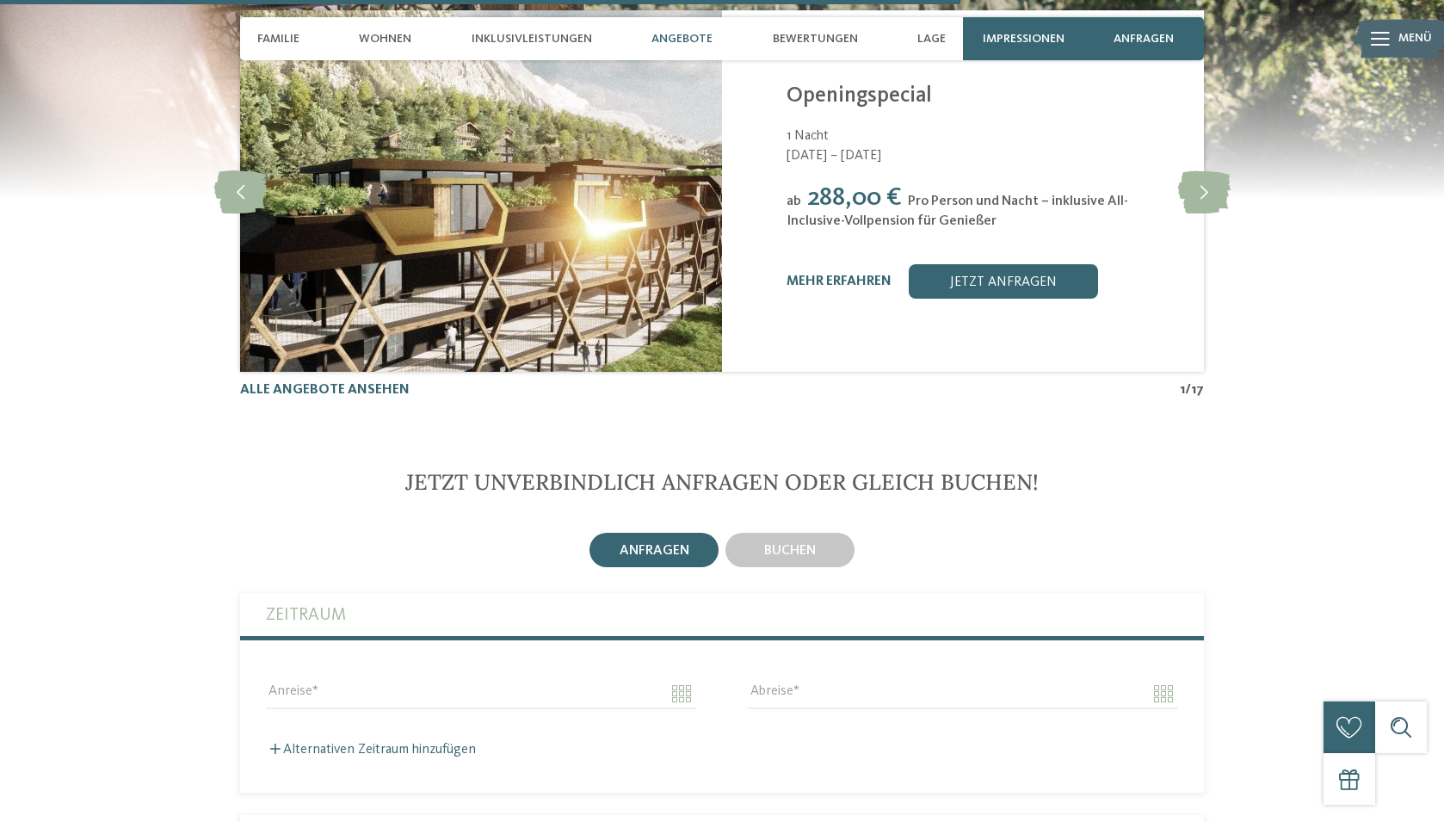
scroll to position [4247, 0]
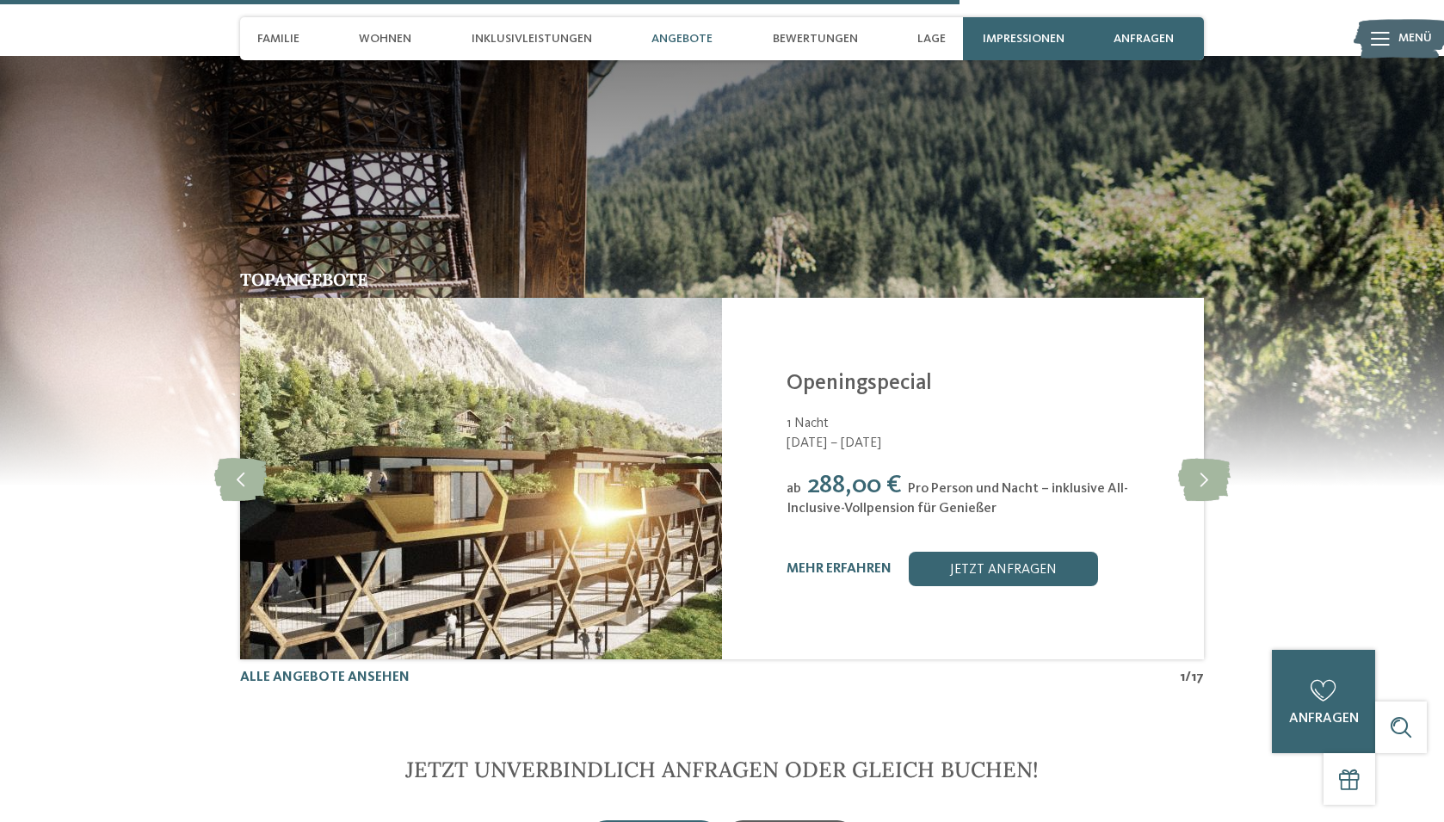
click at [777, 821] on span "buchen" at bounding box center [790, 838] width 52 height 14
click at [675, 821] on span "anfragen" at bounding box center [655, 838] width 70 height 14
click at [748, 820] on div "buchen" at bounding box center [789, 837] width 129 height 34
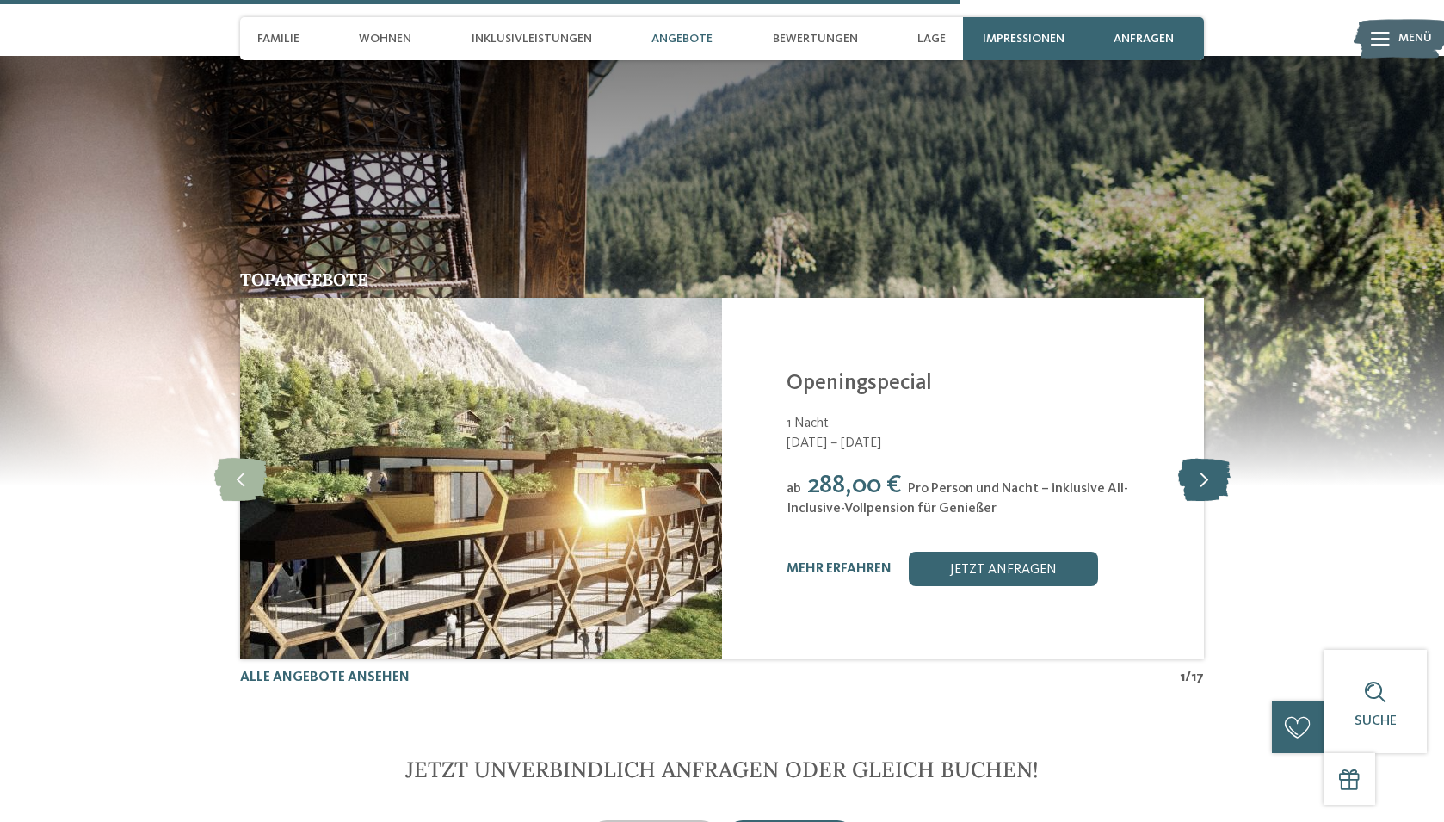
click at [1203, 457] on icon at bounding box center [1204, 478] width 52 height 43
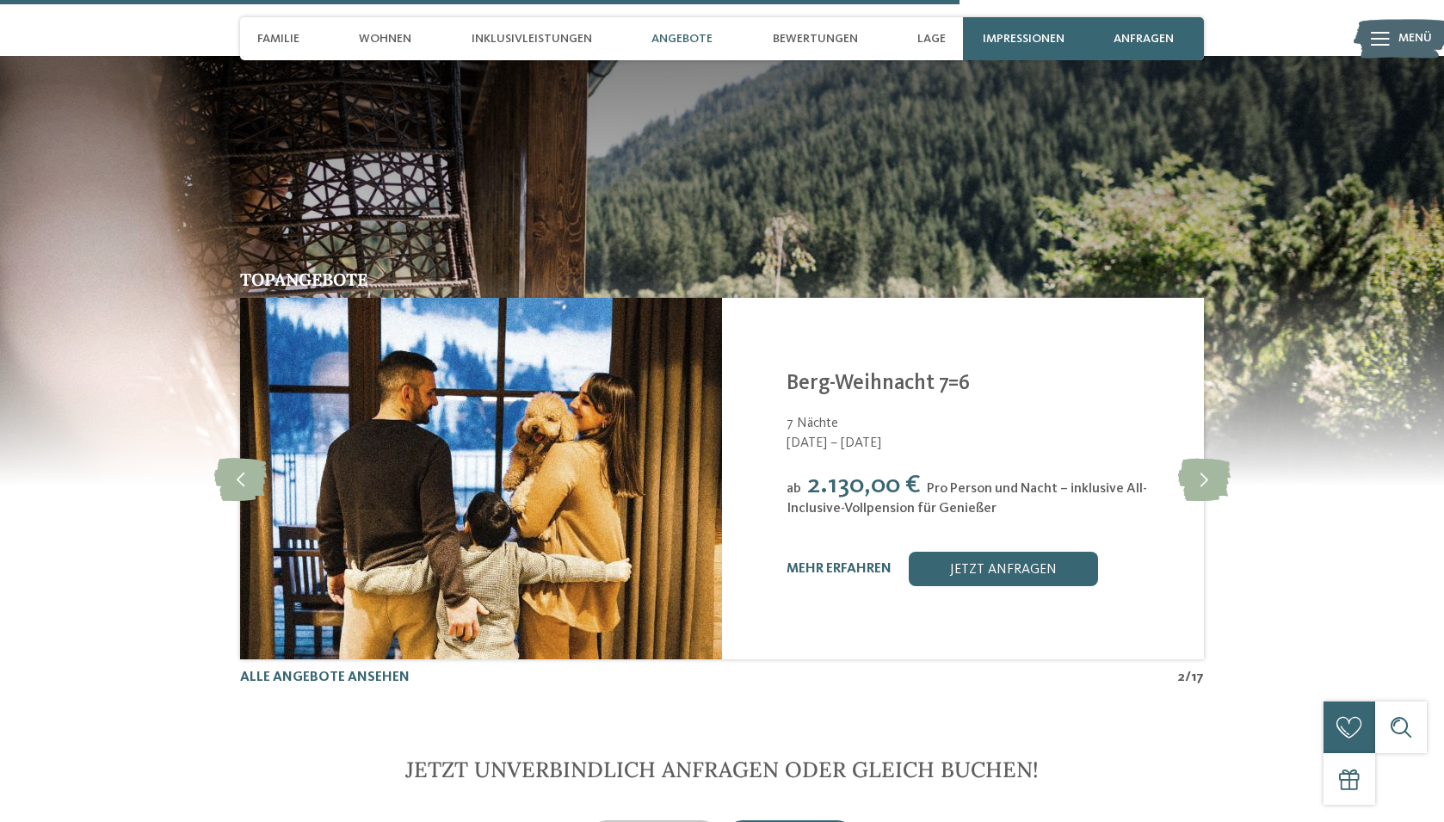
click at [681, 34] on span "Angebote" at bounding box center [681, 39] width 61 height 15
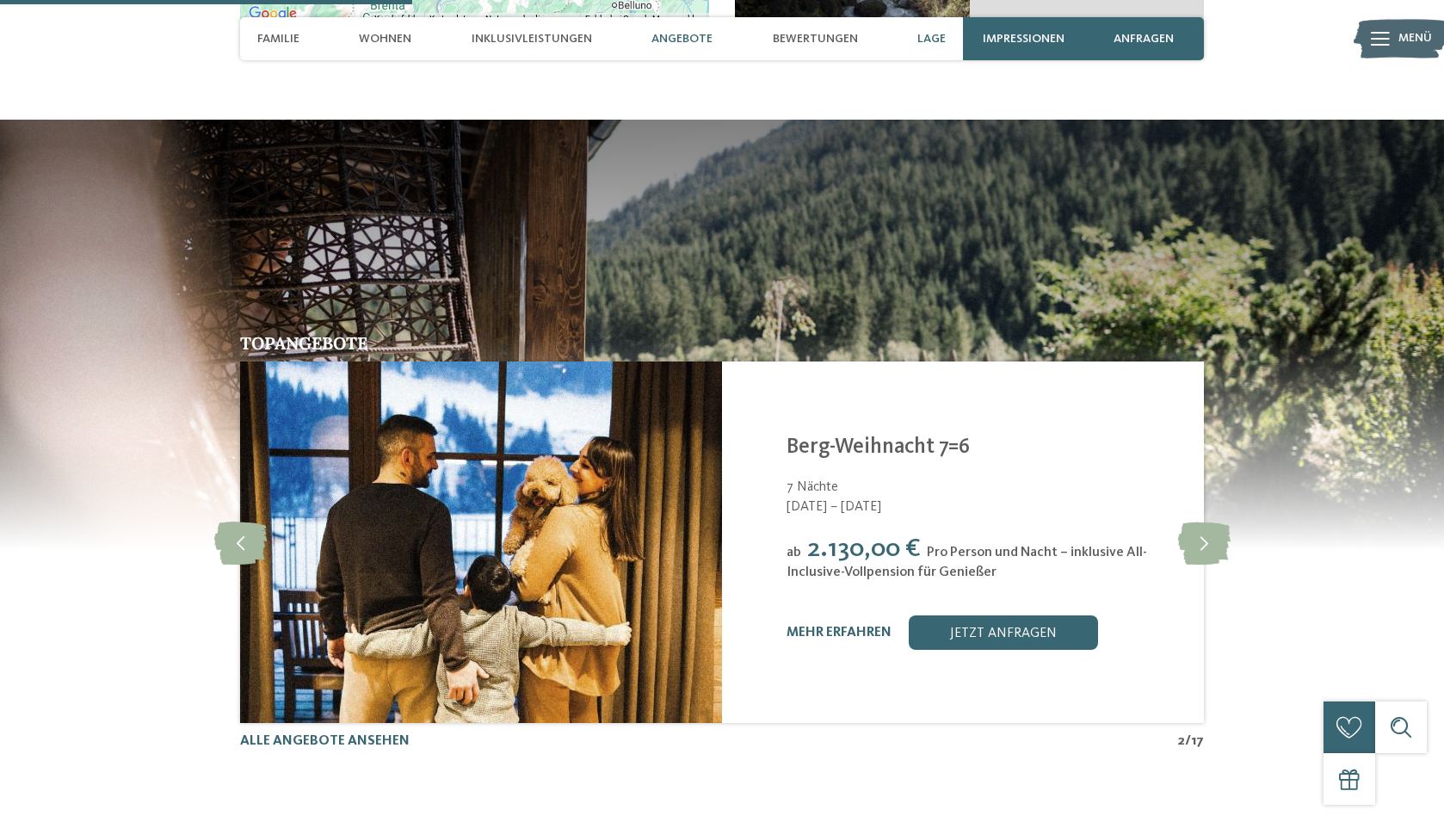
scroll to position [4170, 0]
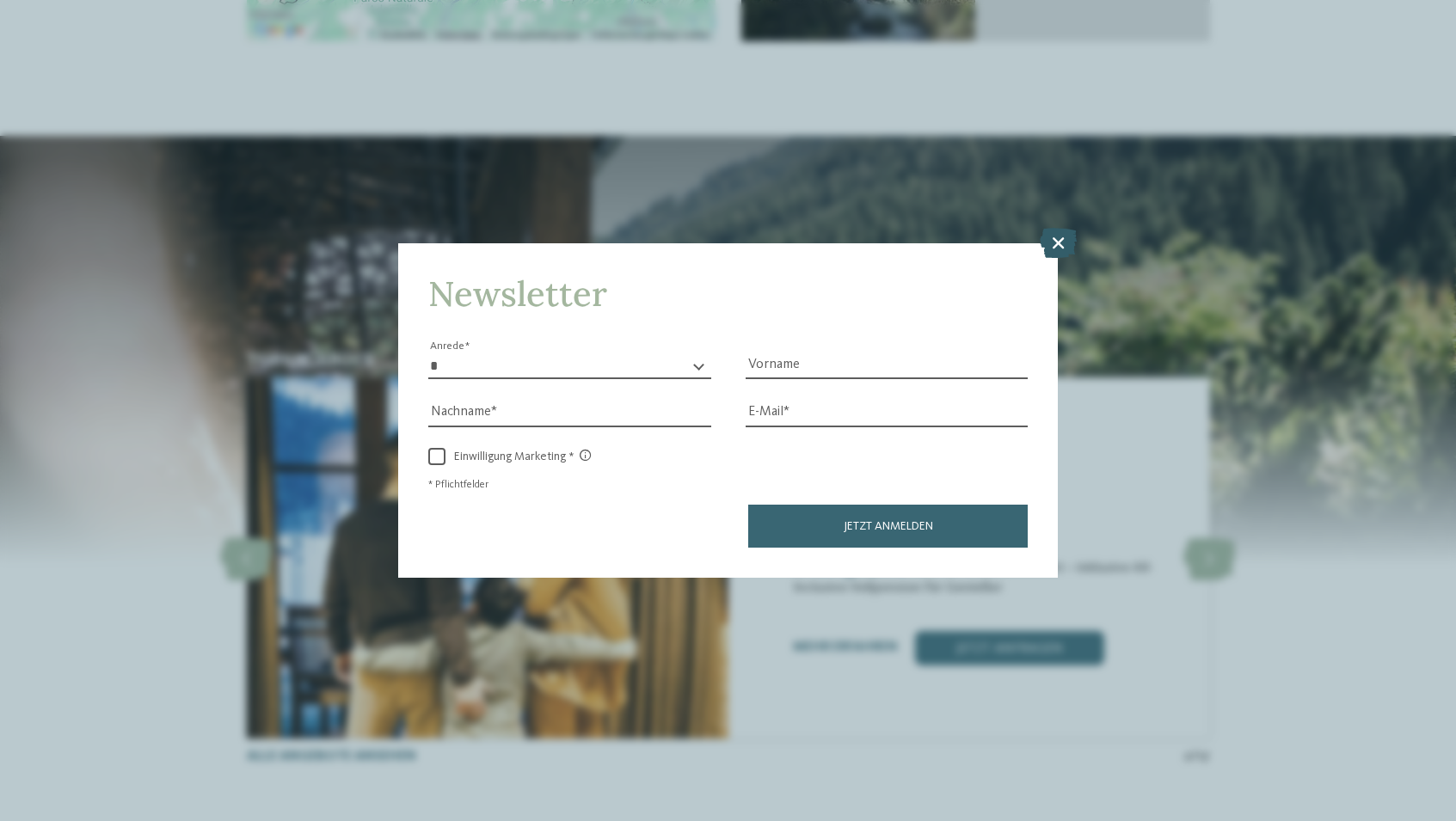
click at [1051, 244] on icon at bounding box center [1057, 243] width 37 height 30
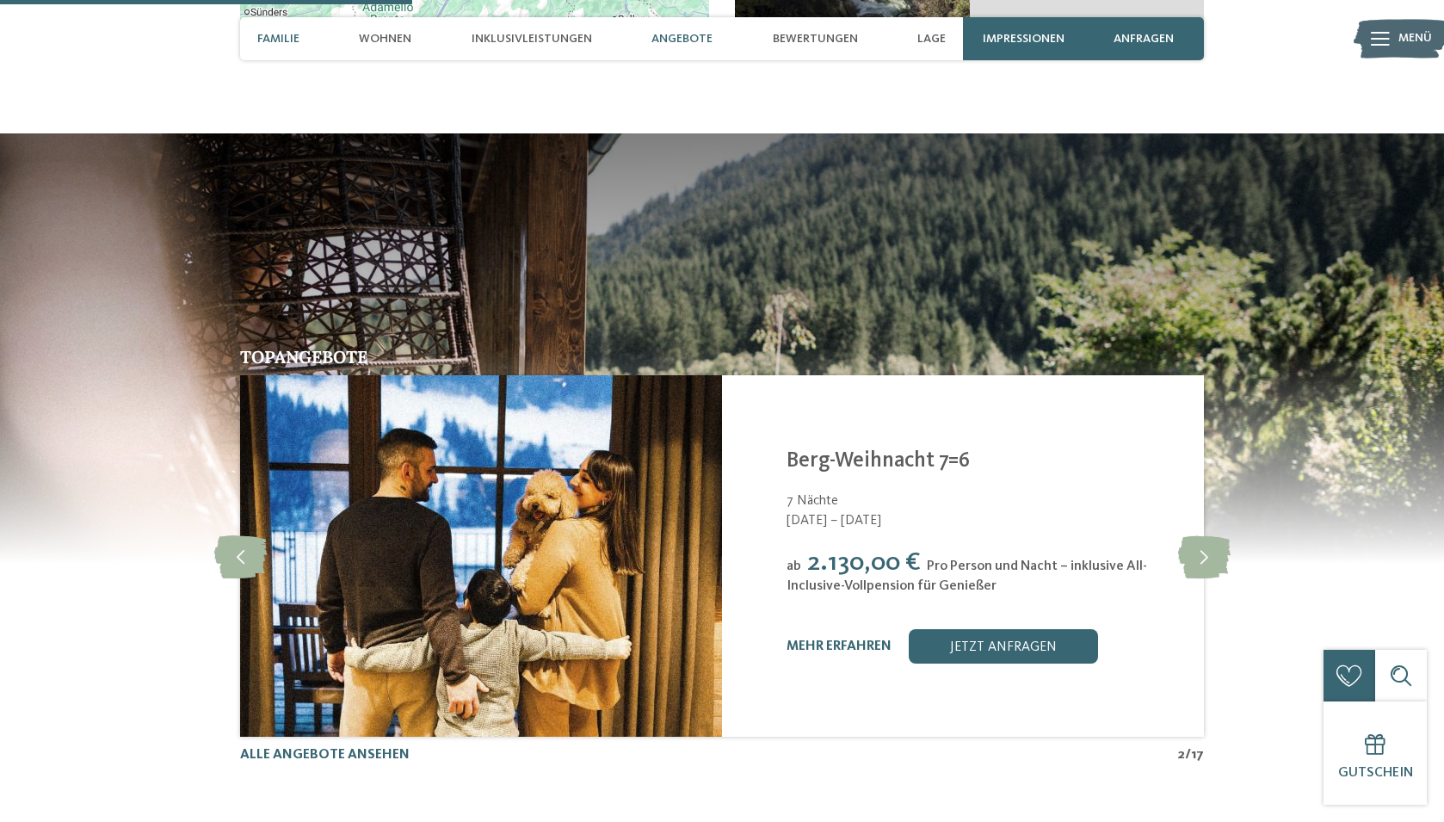
click at [297, 34] on span "Familie" at bounding box center [278, 39] width 42 height 15
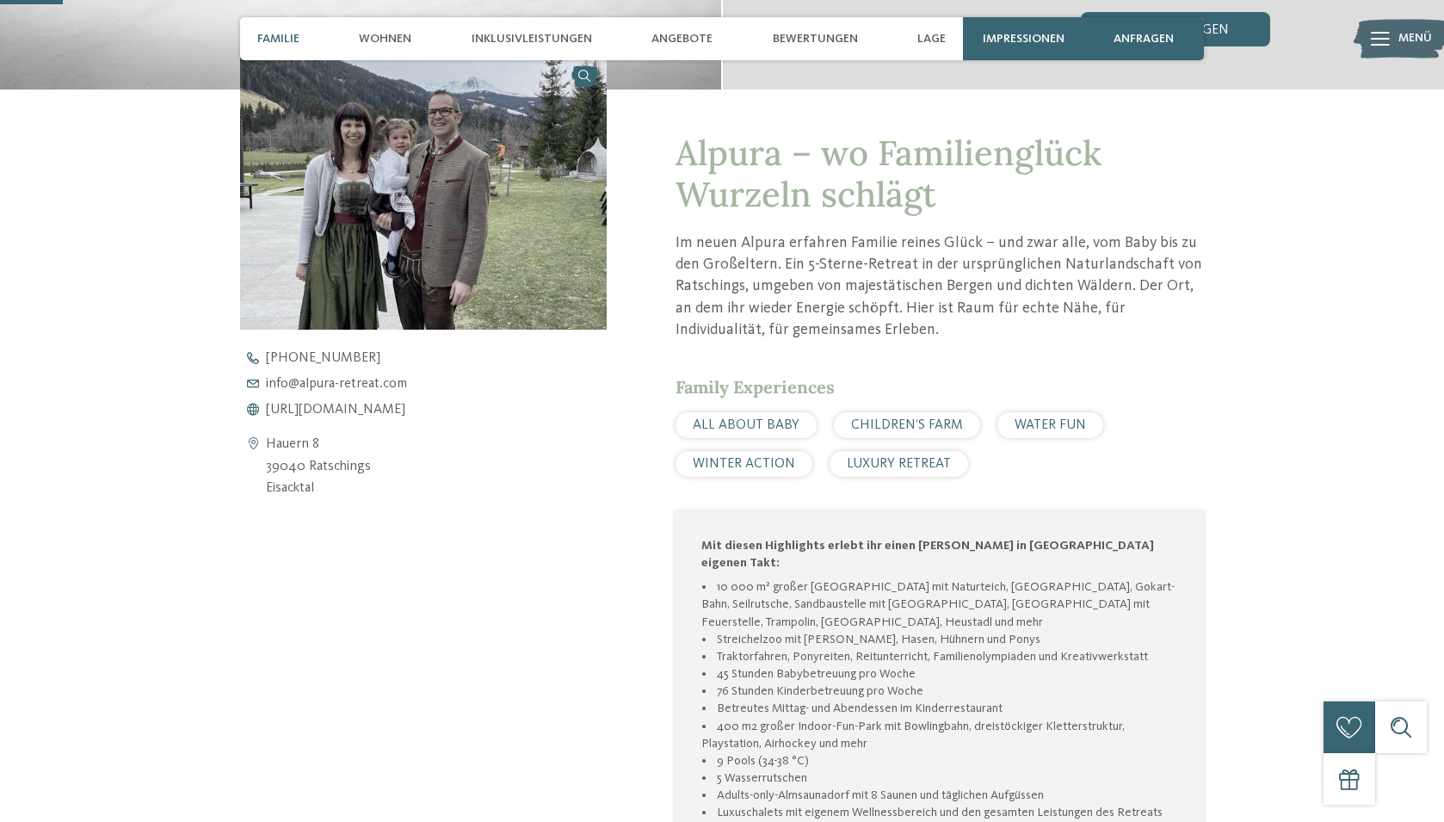
scroll to position [592, 0]
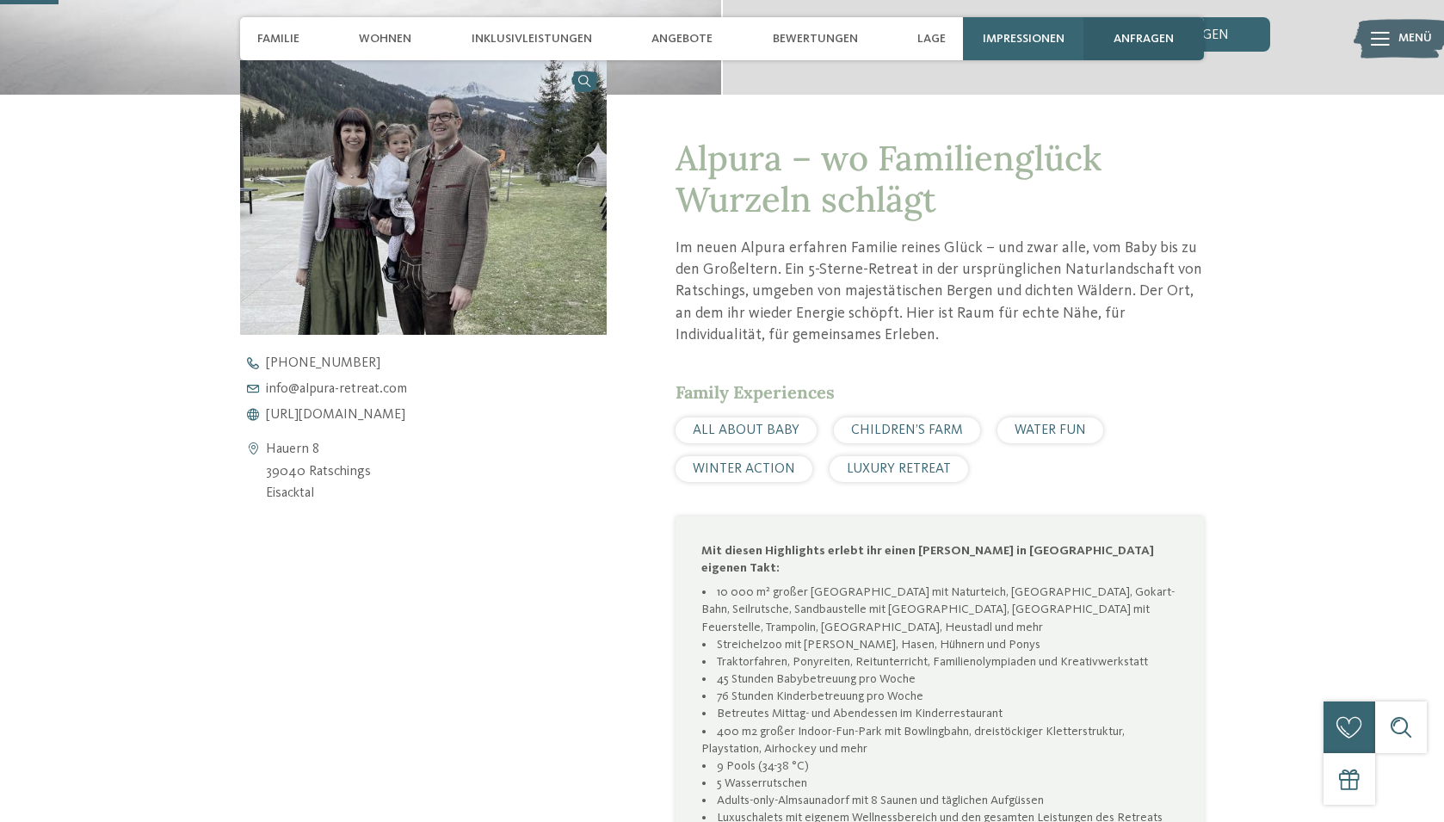
click at [1175, 40] on div "anfragen" at bounding box center [1143, 38] width 120 height 43
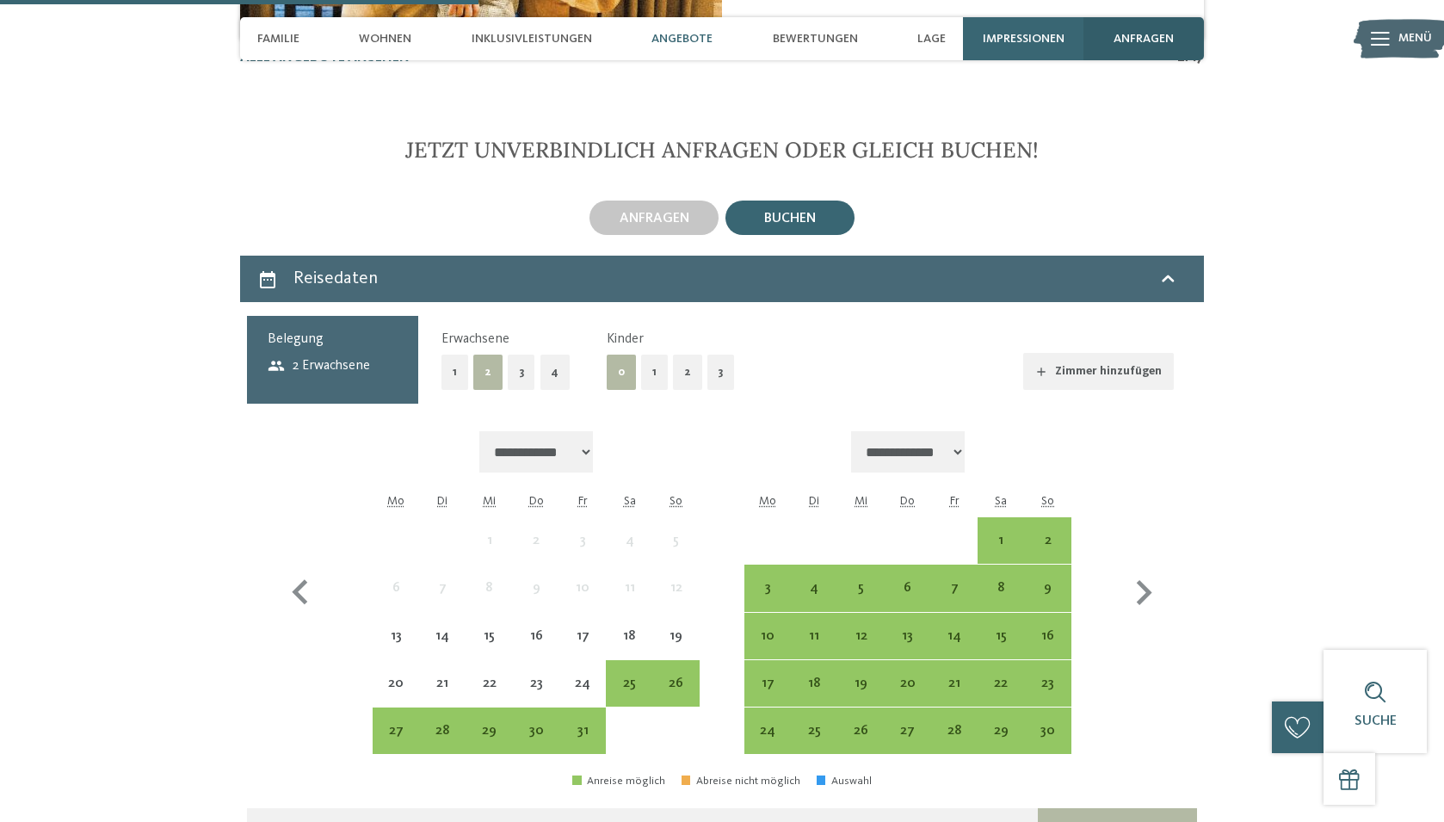
scroll to position [4869, 0]
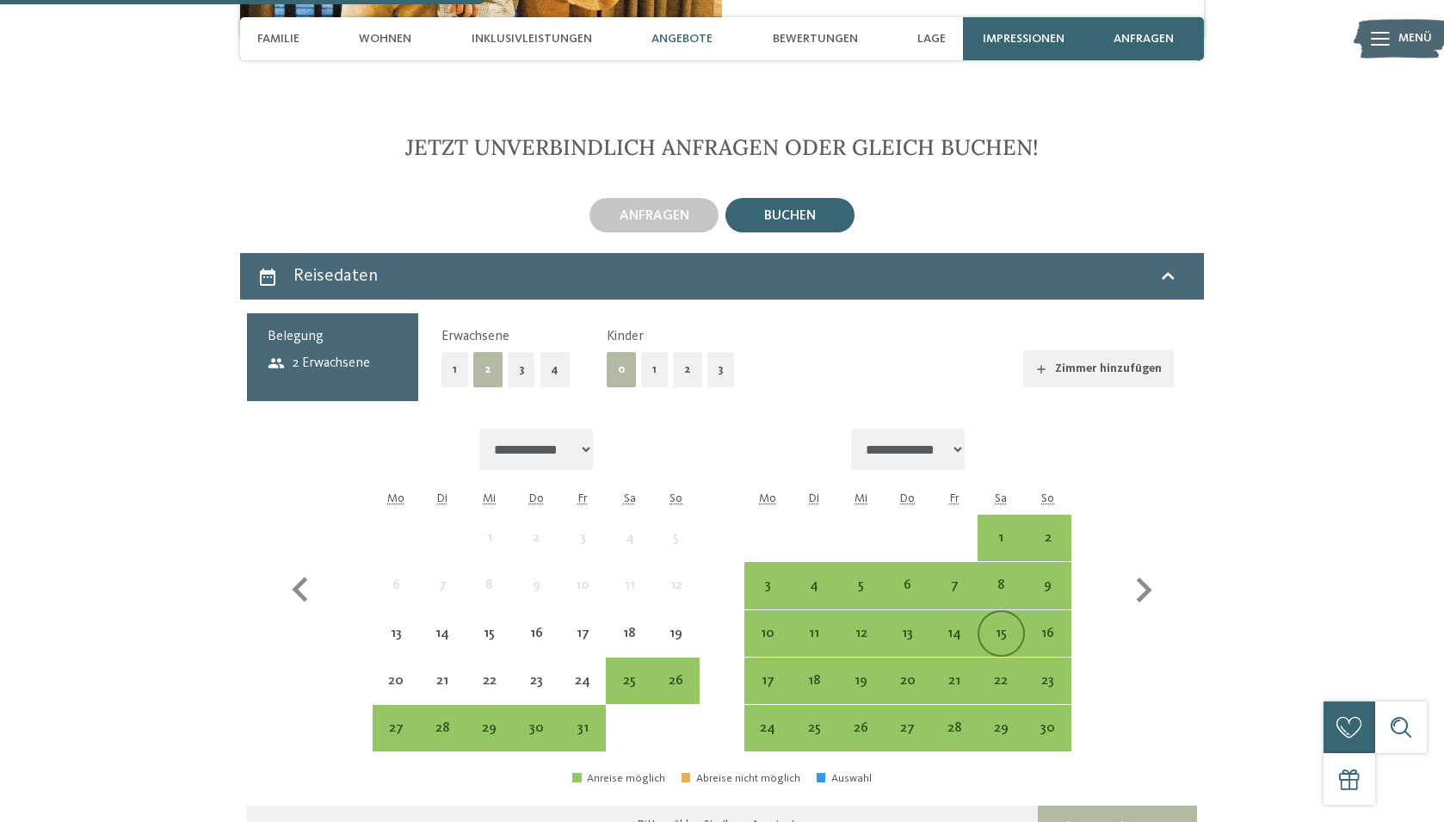
click at [990, 612] on div "15" at bounding box center [1000, 633] width 43 height 43
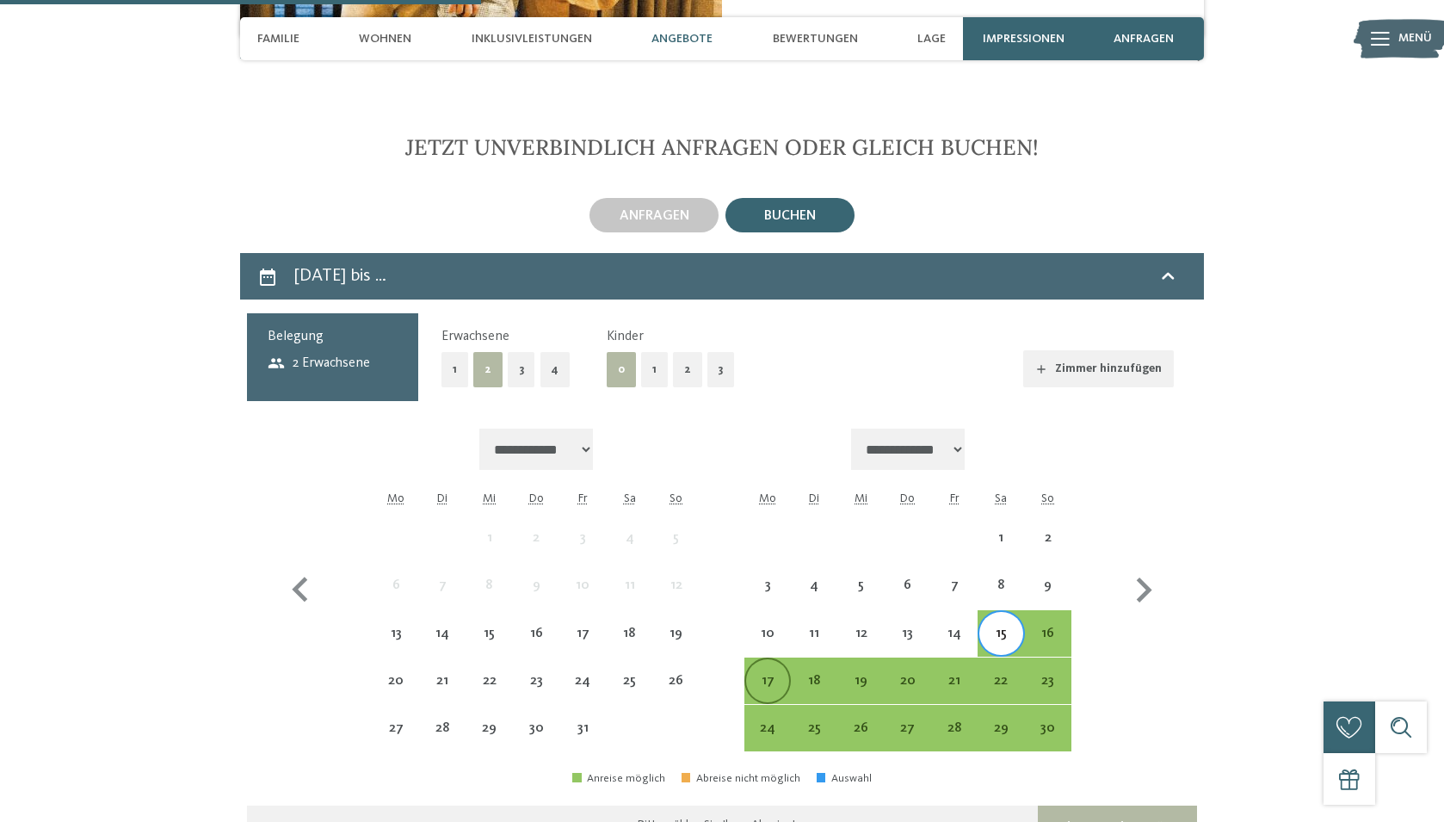
click at [766, 659] on div "17" at bounding box center [767, 680] width 43 height 43
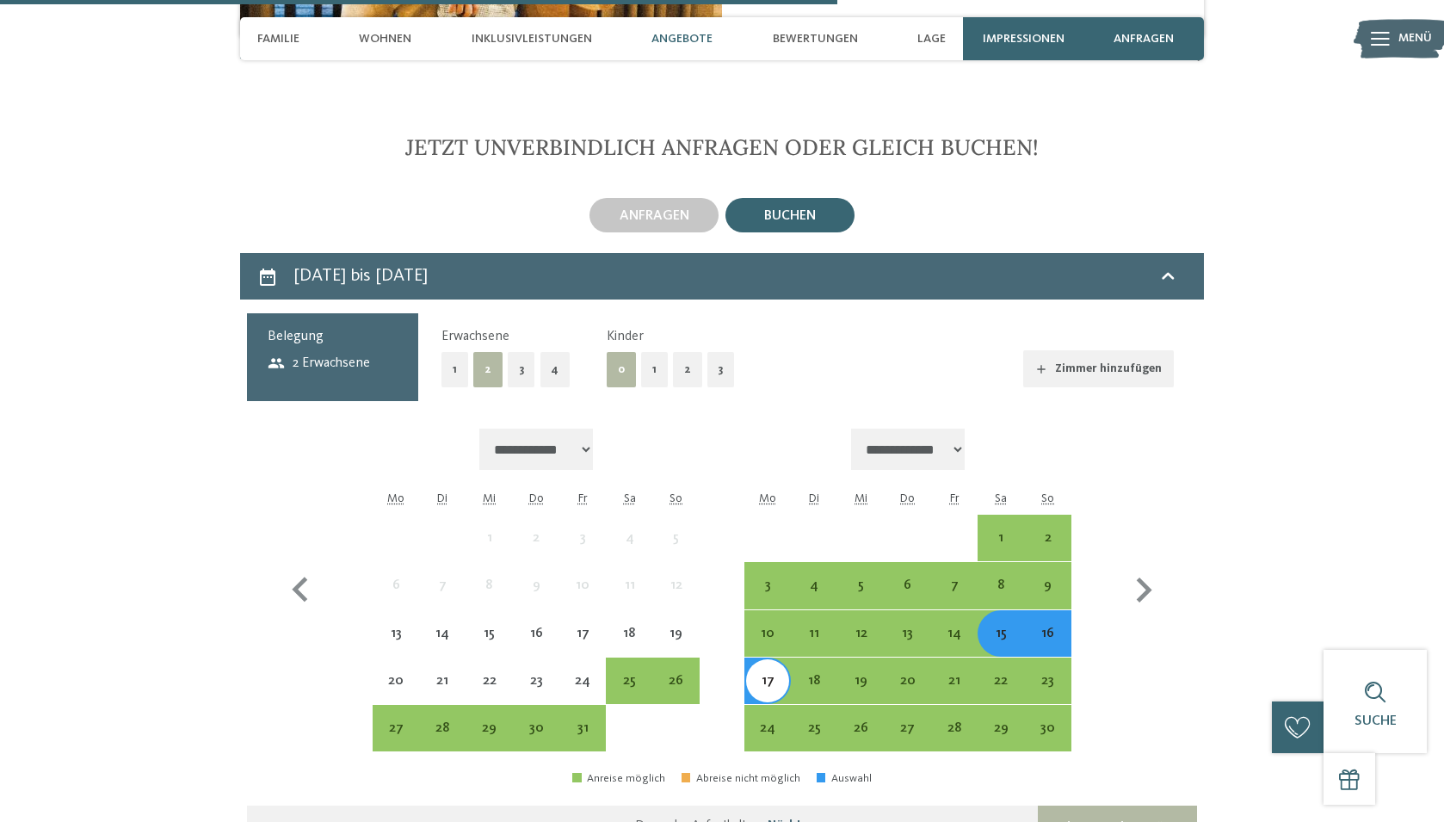
click at [681, 352] on button "2" at bounding box center [687, 369] width 29 height 35
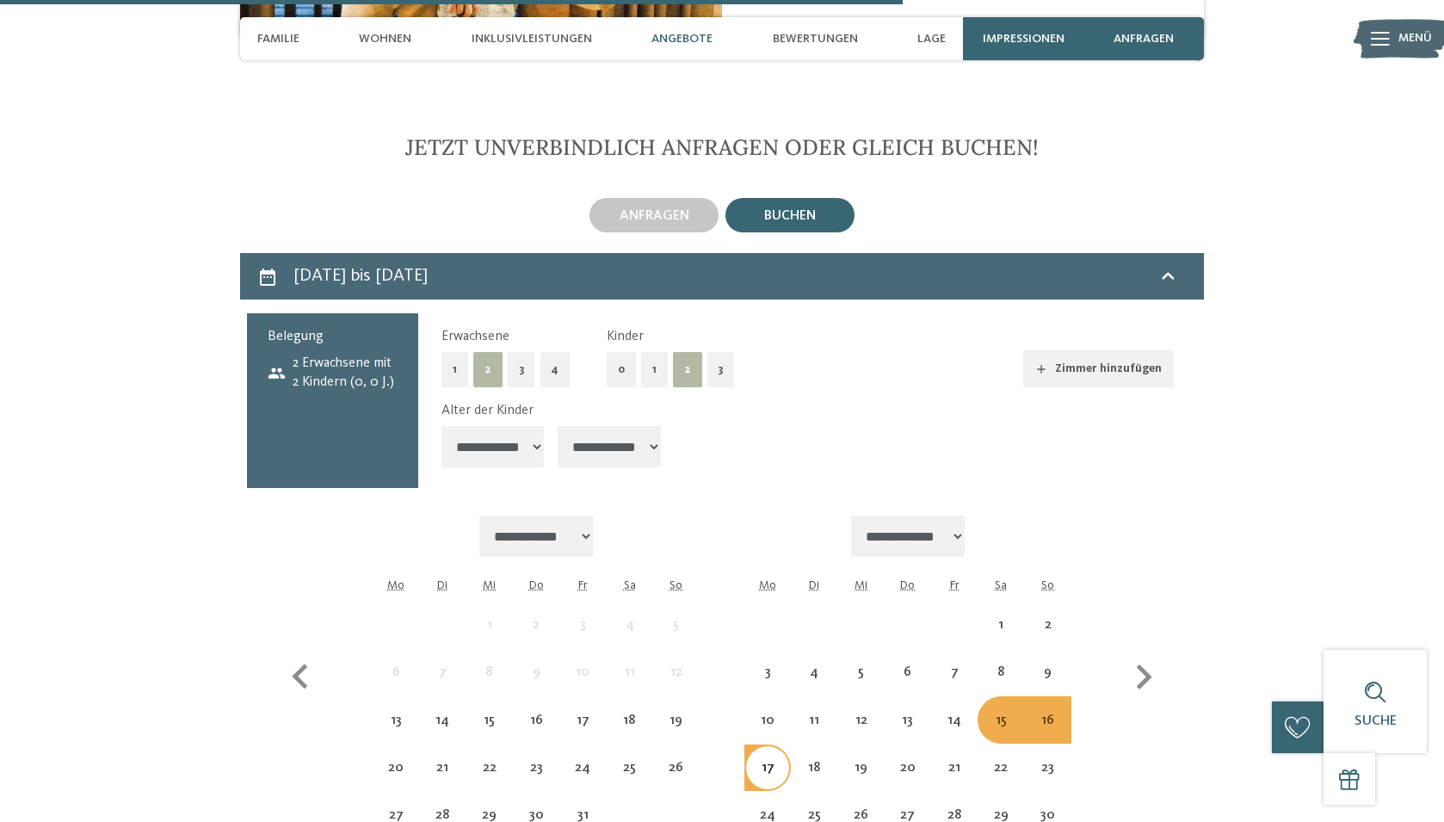
scroll to position [5041, 0]
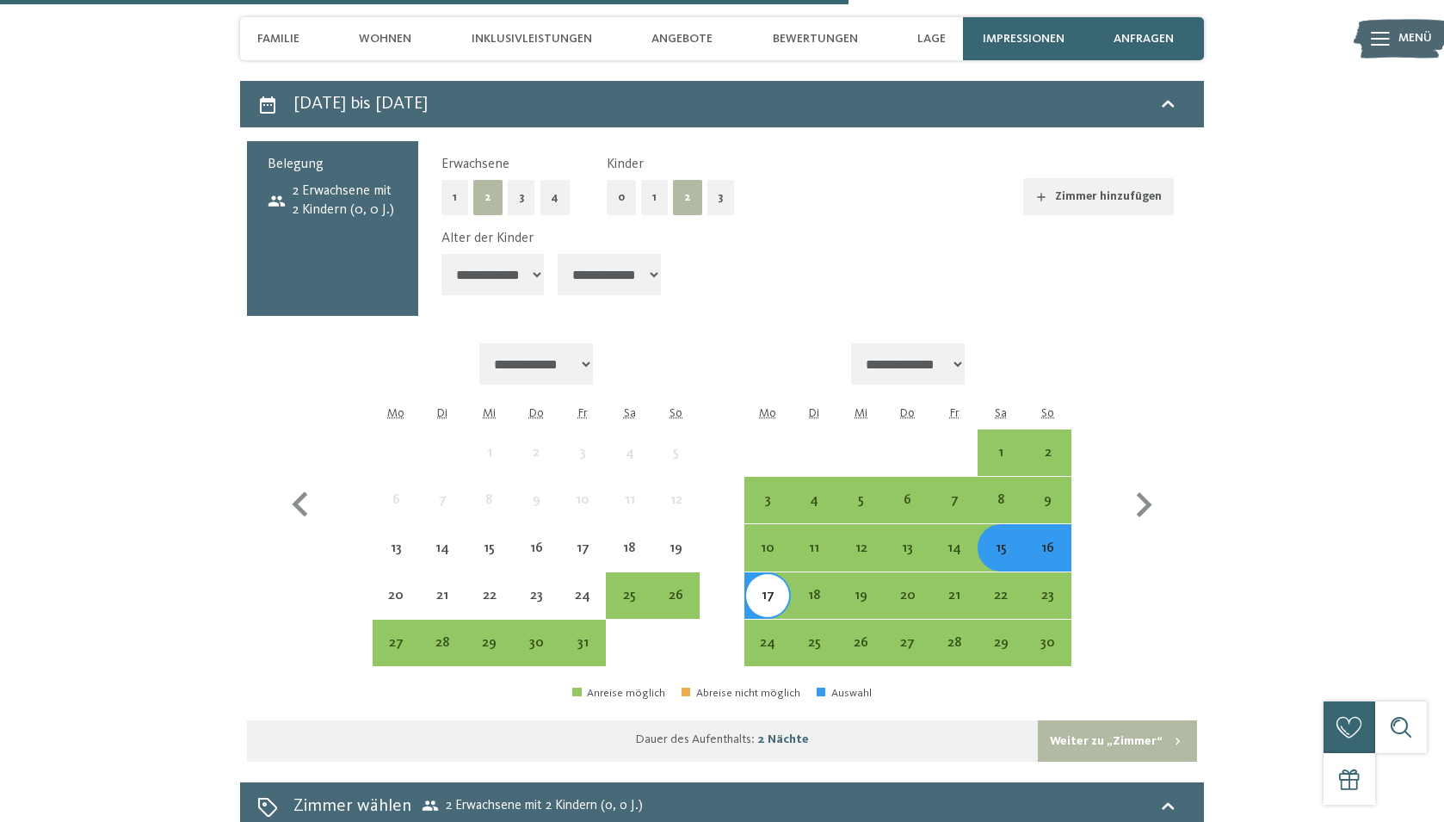
click at [511, 254] on select "**********" at bounding box center [492, 274] width 103 height 41
select select "*"
click at [441, 254] on select "**********" at bounding box center [492, 274] width 103 height 41
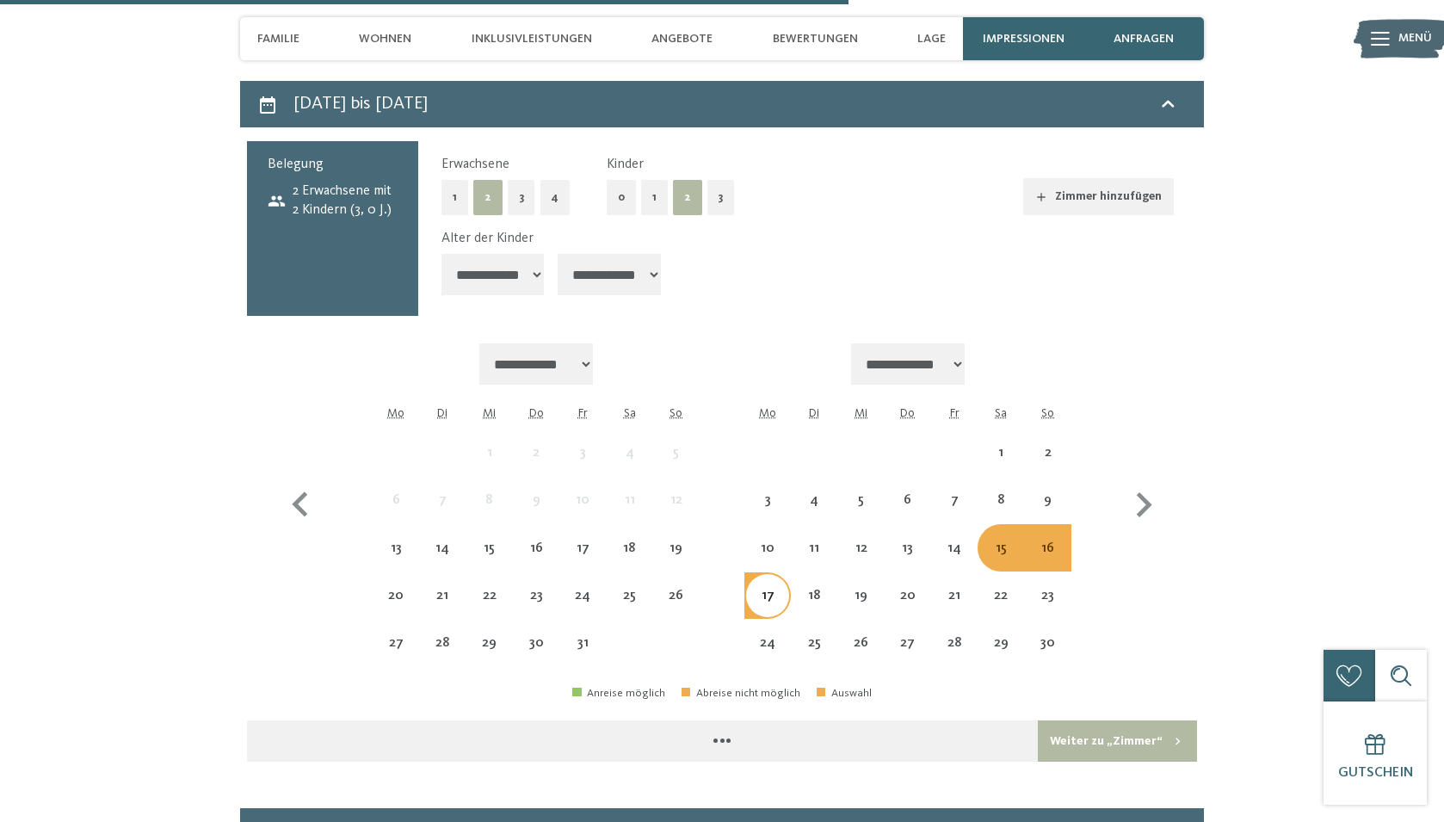
click at [614, 254] on select "**********" at bounding box center [609, 274] width 103 height 41
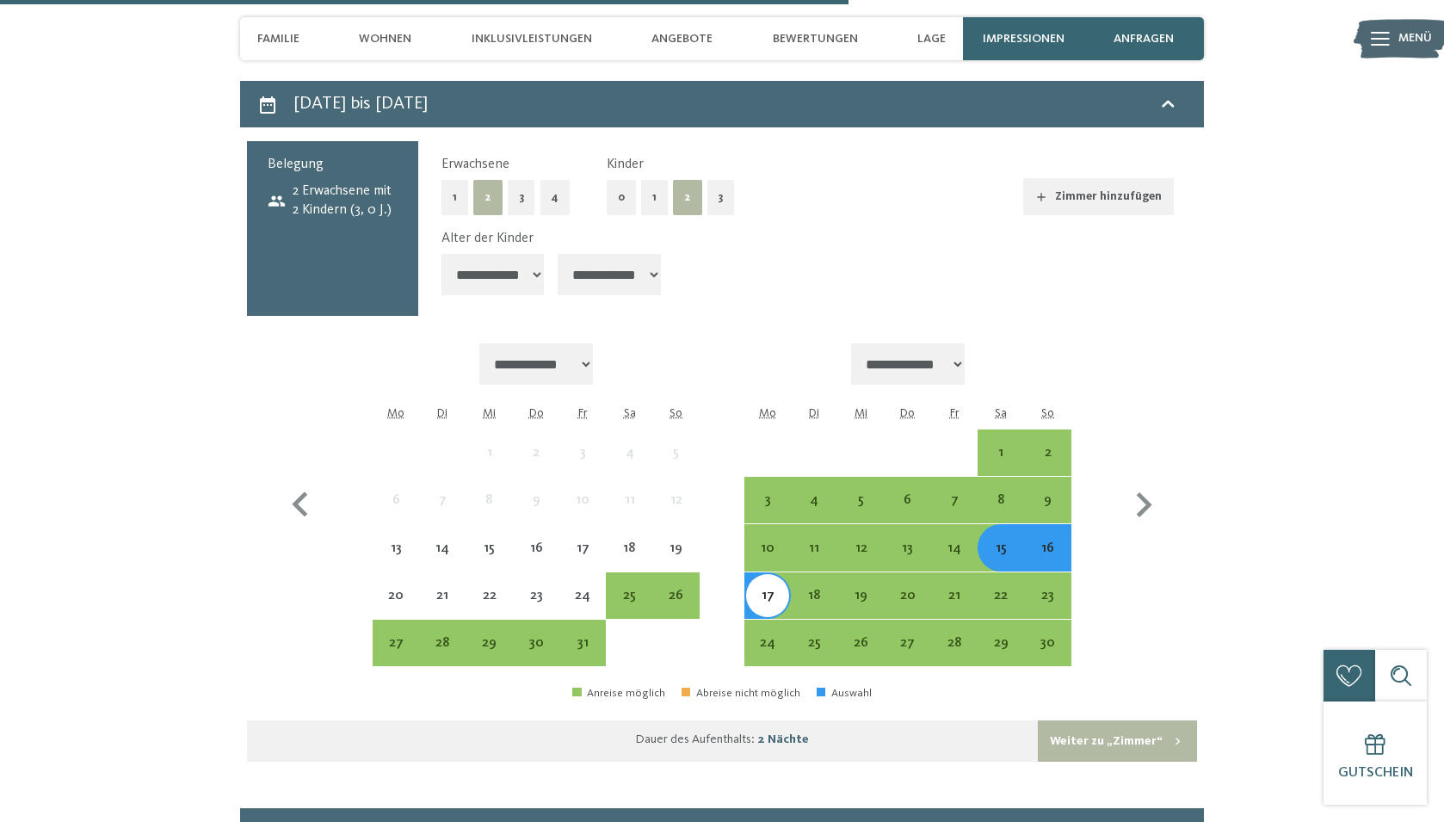
select select "*"
click at [560, 254] on select "**********" at bounding box center [609, 274] width 103 height 41
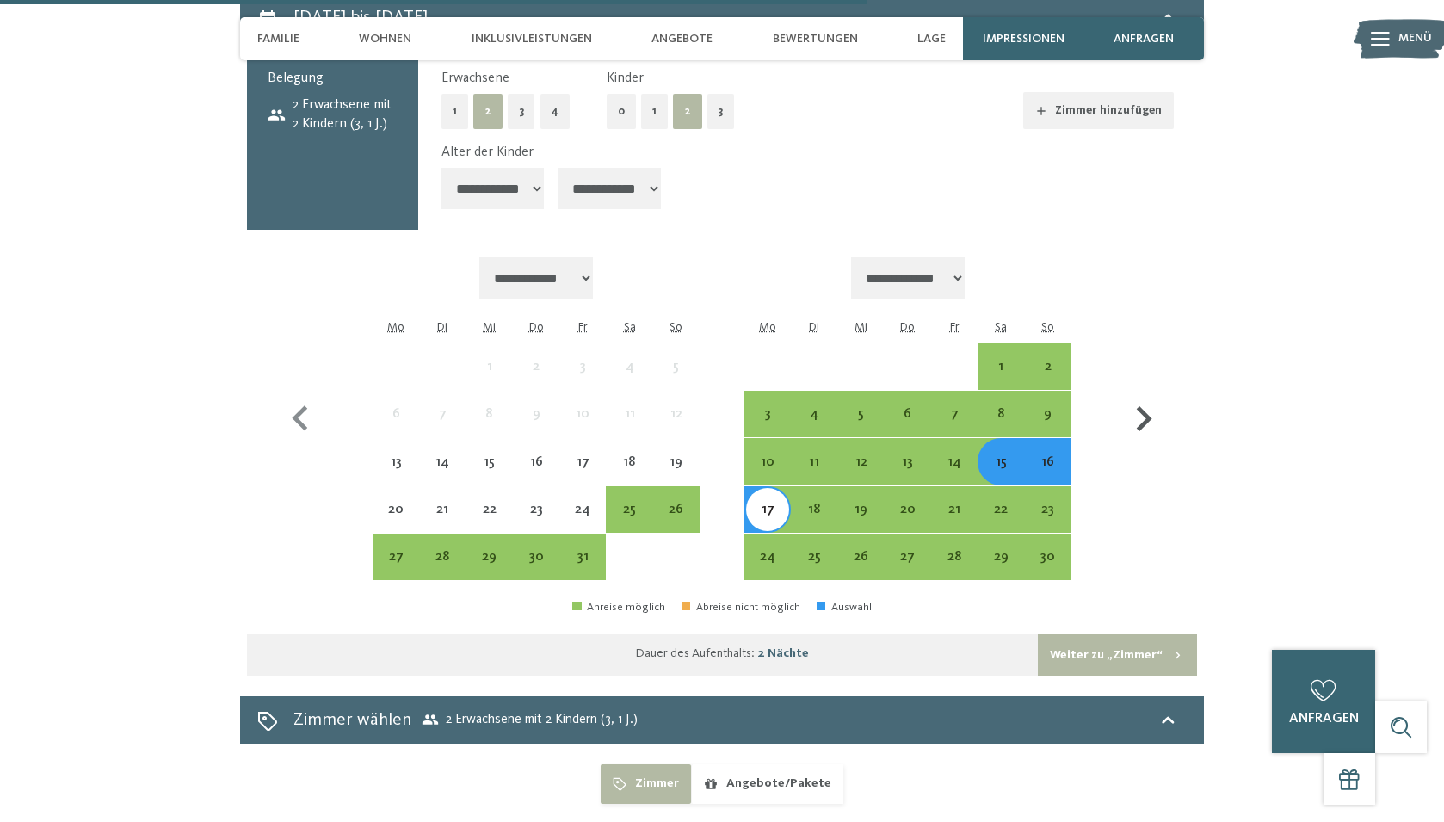
scroll to position [5300, 0]
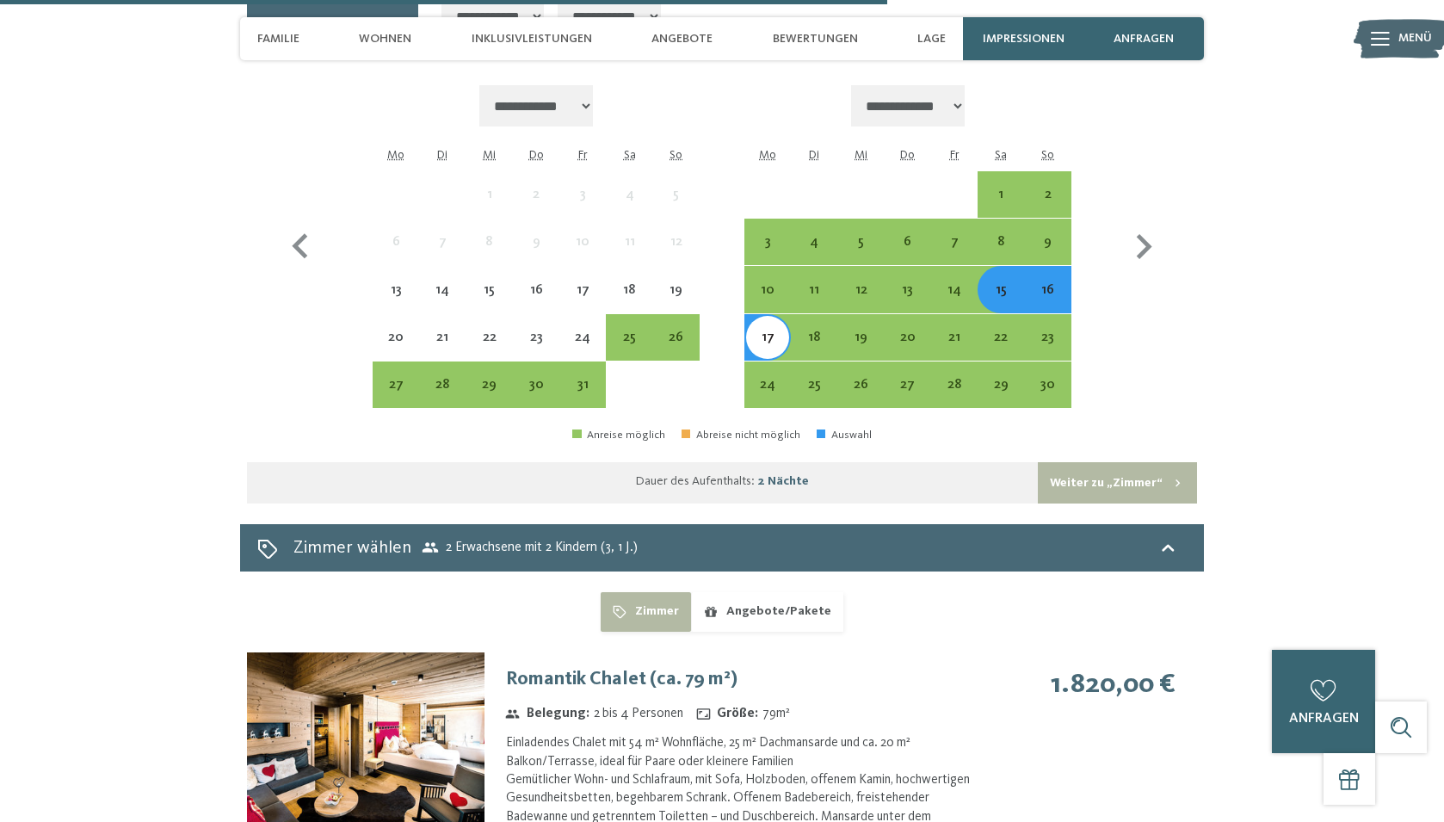
click at [990, 652] on div "1.820,00 €" at bounding box center [1090, 706] width 213 height 108
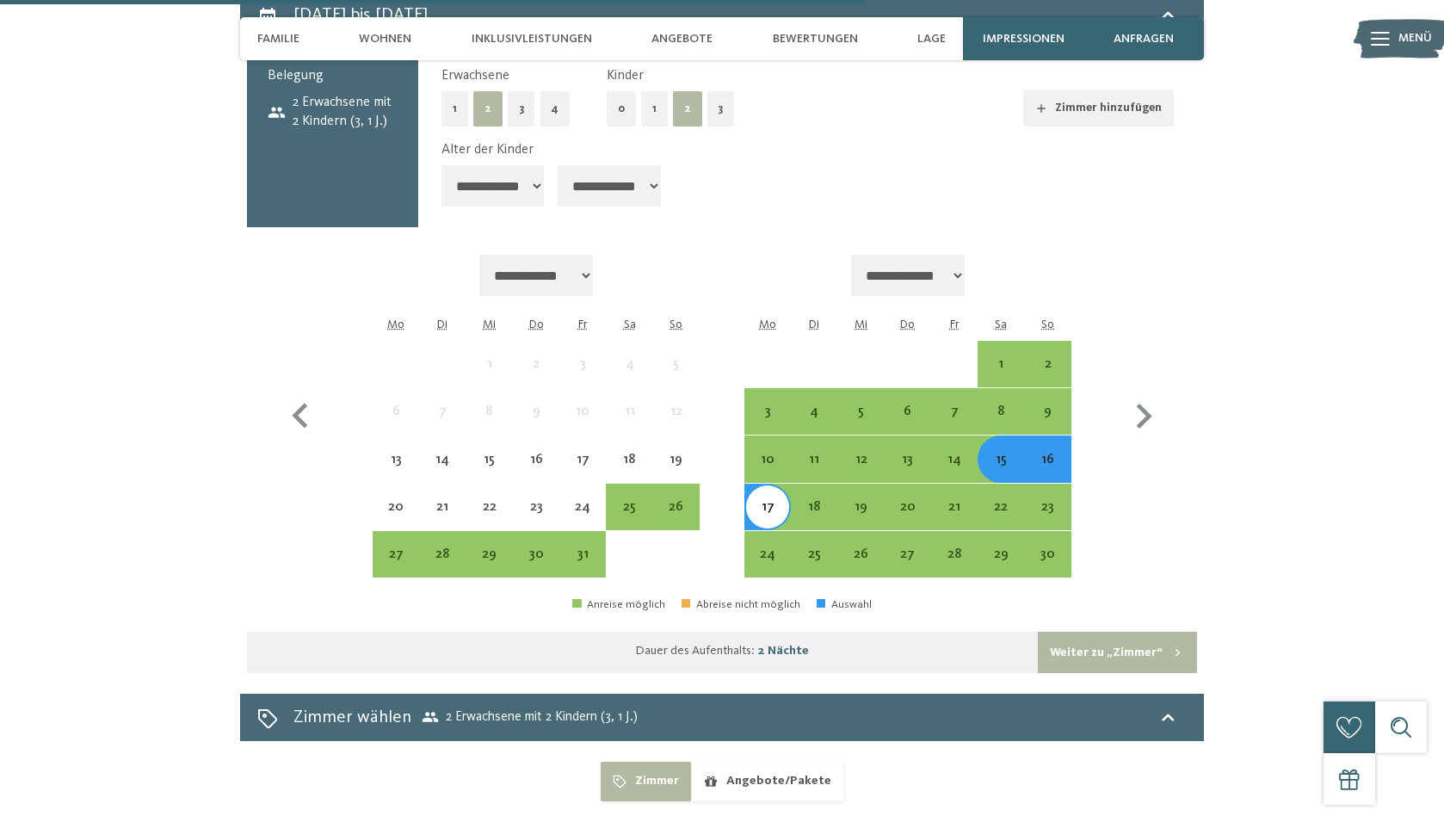
scroll to position [5128, 0]
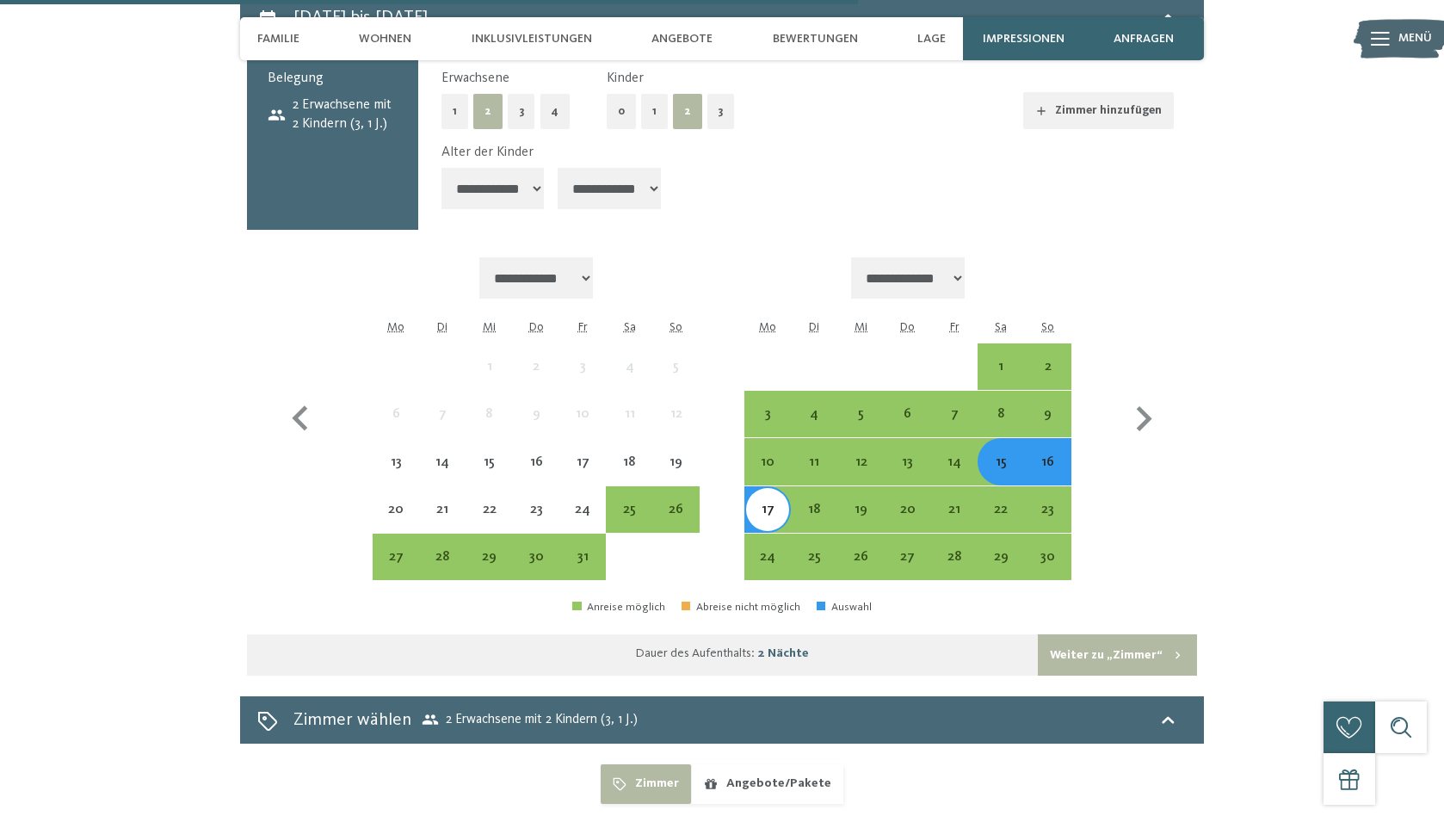
click at [1078, 634] on button "Weiter zu „Zimmer“" at bounding box center [1117, 654] width 159 height 41
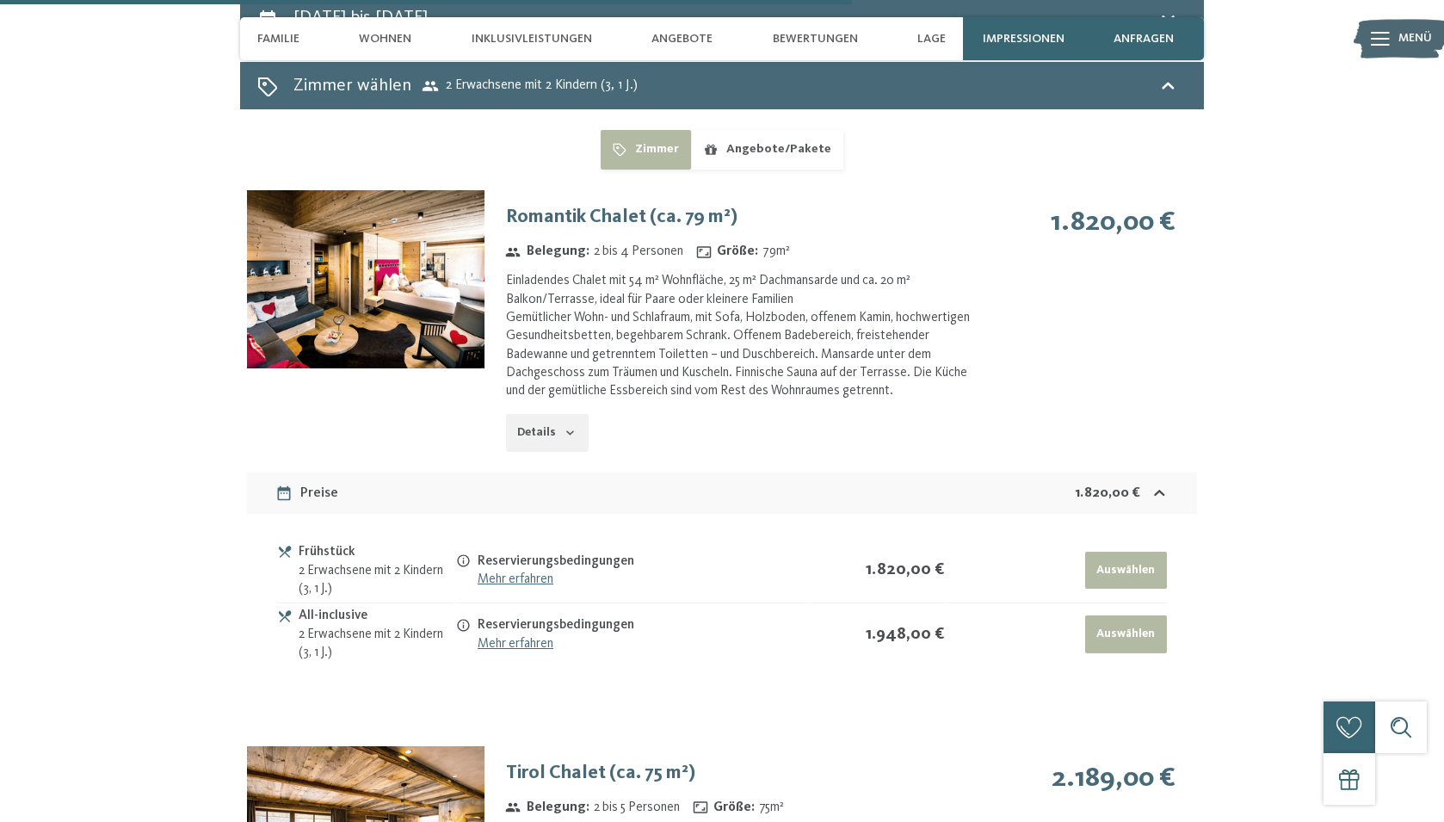
scroll to position [5083, 0]
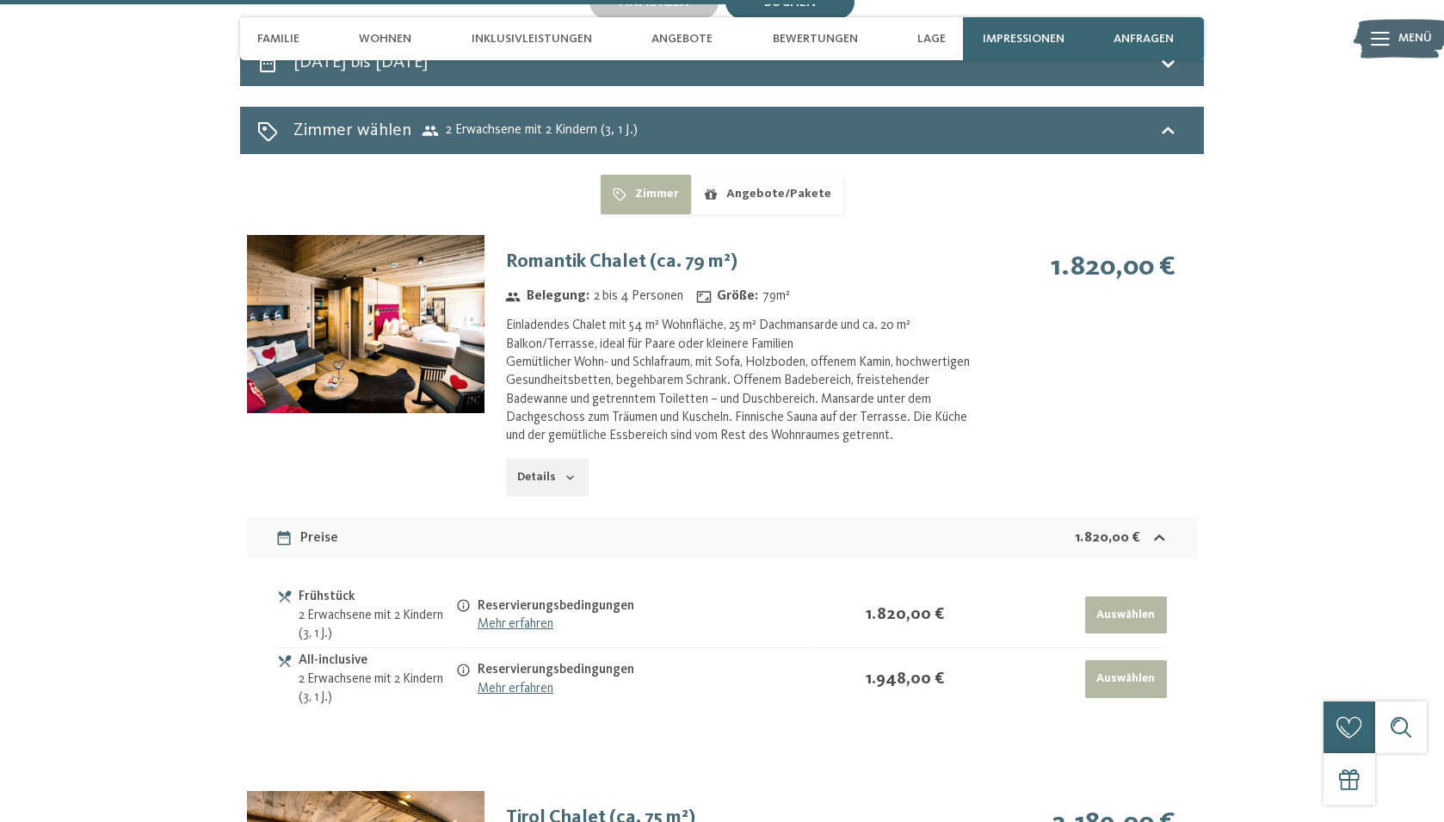
click at [1123, 660] on button "Auswählen" at bounding box center [1126, 679] width 82 height 38
